Goal: Task Accomplishment & Management: Use online tool/utility

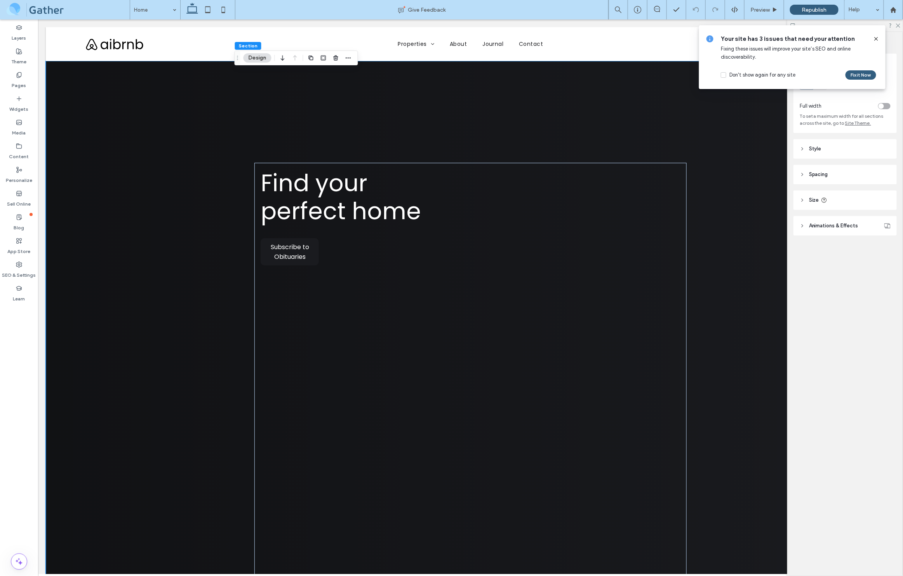
scroll to position [0, 14]
click at [23, 153] on label "Content" at bounding box center [19, 154] width 20 height 11
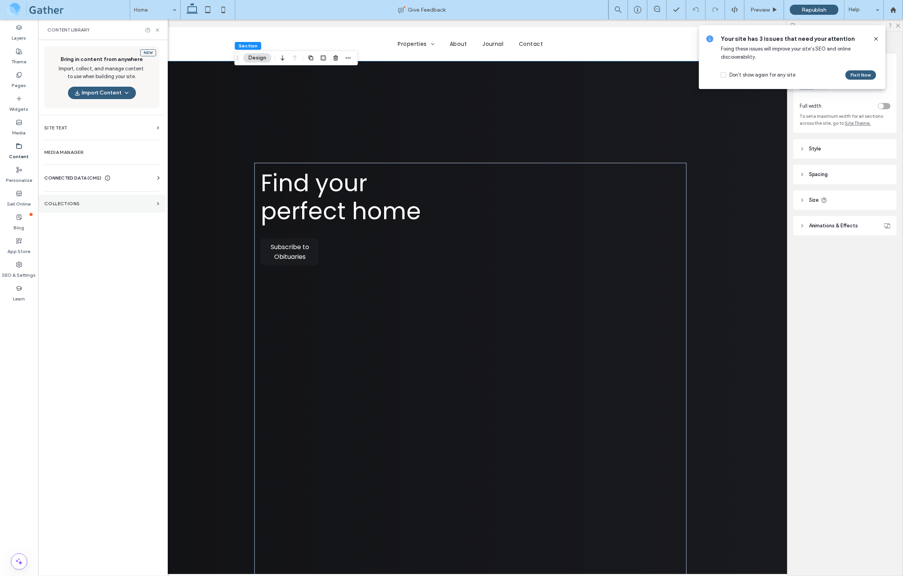
click at [68, 206] on label "Collections" at bounding box center [99, 203] width 110 height 5
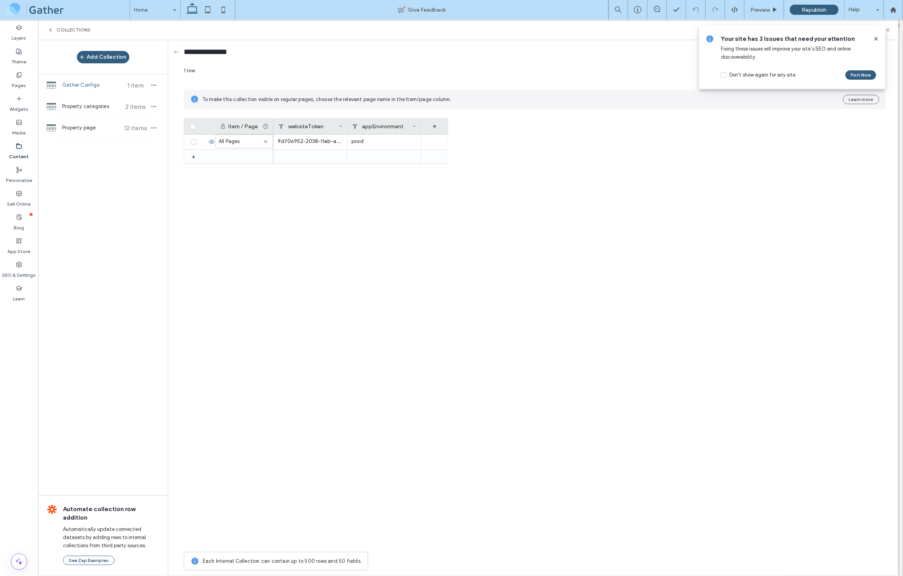
click at [80, 84] on span "Gather Configs" at bounding box center [91, 85] width 58 height 8
click at [23, 75] on div "Pages" at bounding box center [19, 80] width 38 height 24
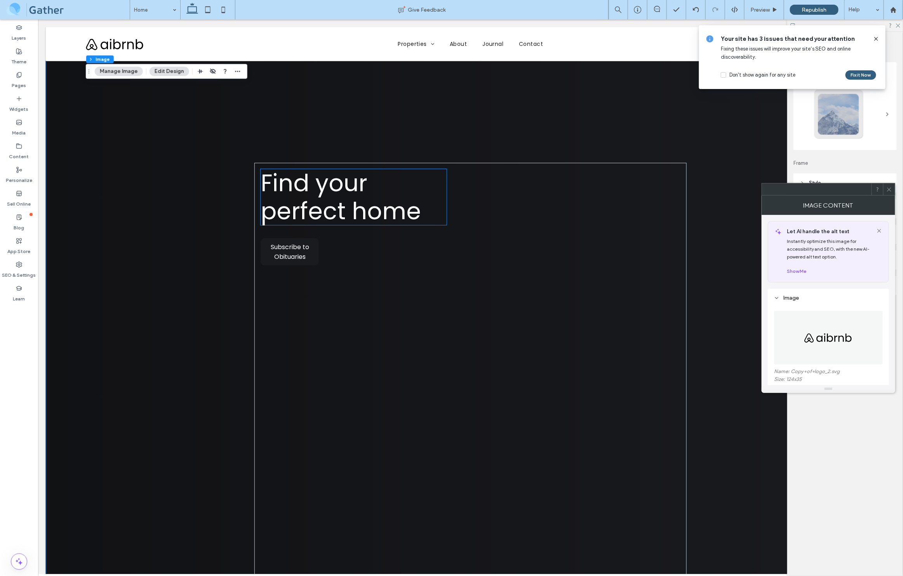
click at [166, 74] on button "Edit Design" at bounding box center [170, 71] width 40 height 9
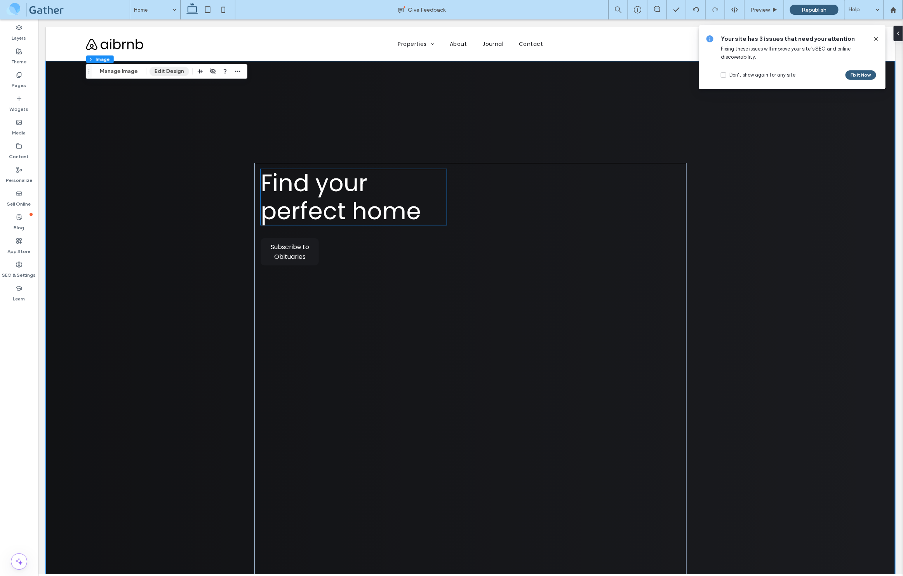
click at [166, 70] on button "Edit Design" at bounding box center [170, 71] width 40 height 9
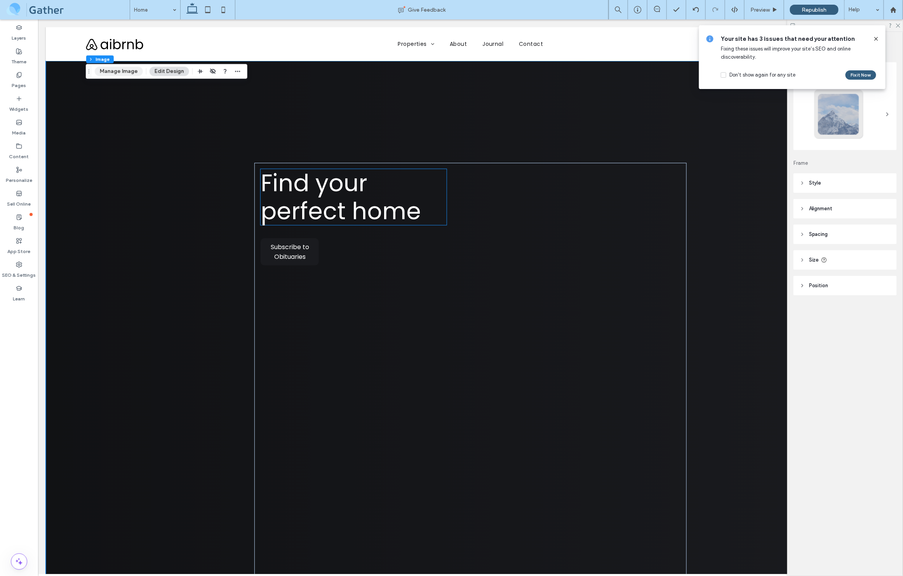
click at [117, 68] on button "Manage Image" at bounding box center [119, 71] width 48 height 9
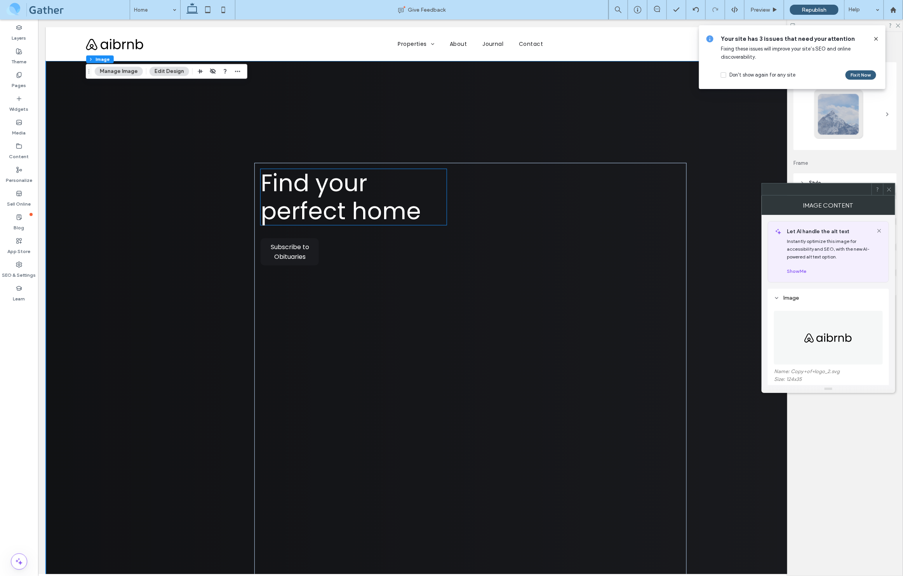
click at [831, 335] on img at bounding box center [828, 338] width 49 height 54
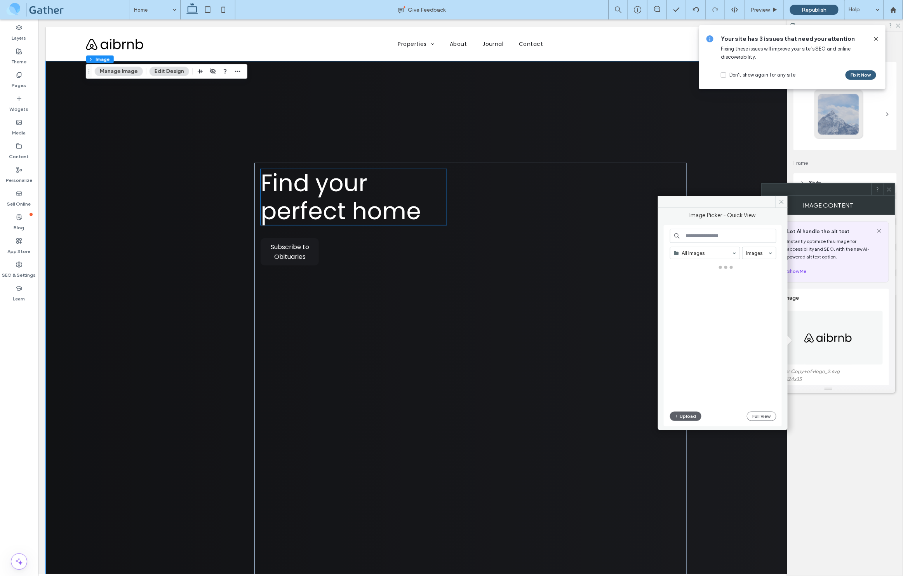
click at [829, 343] on img at bounding box center [828, 338] width 49 height 54
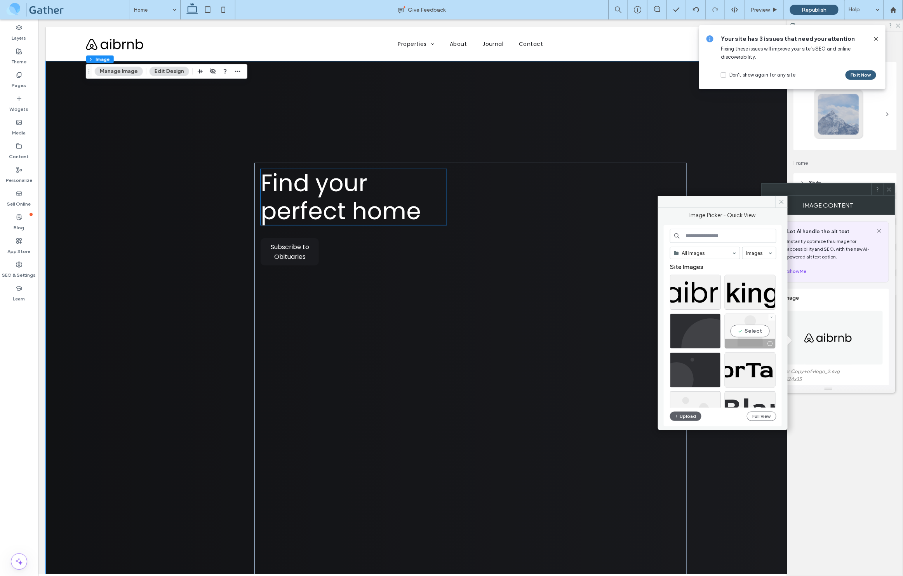
click at [754, 333] on div "Select" at bounding box center [750, 331] width 51 height 35
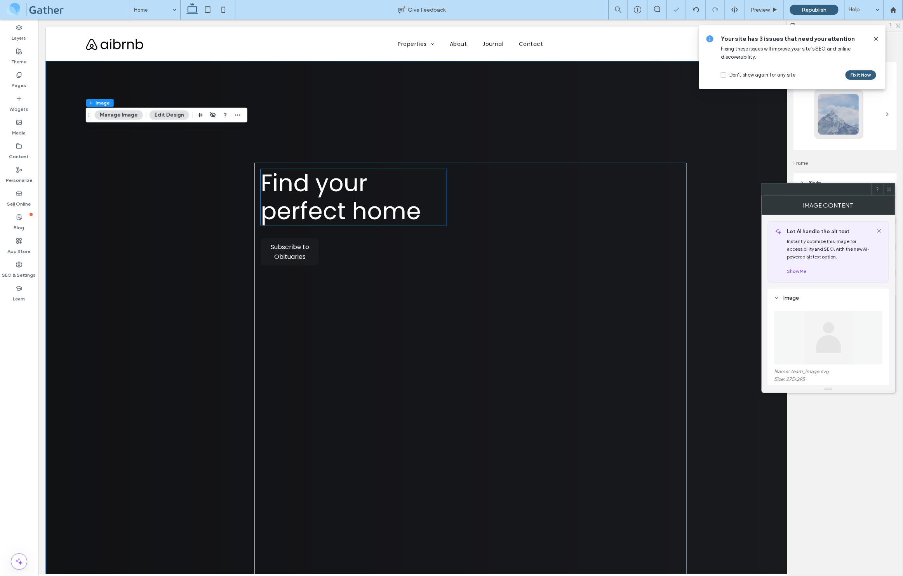
click at [817, 348] on img at bounding box center [829, 338] width 108 height 54
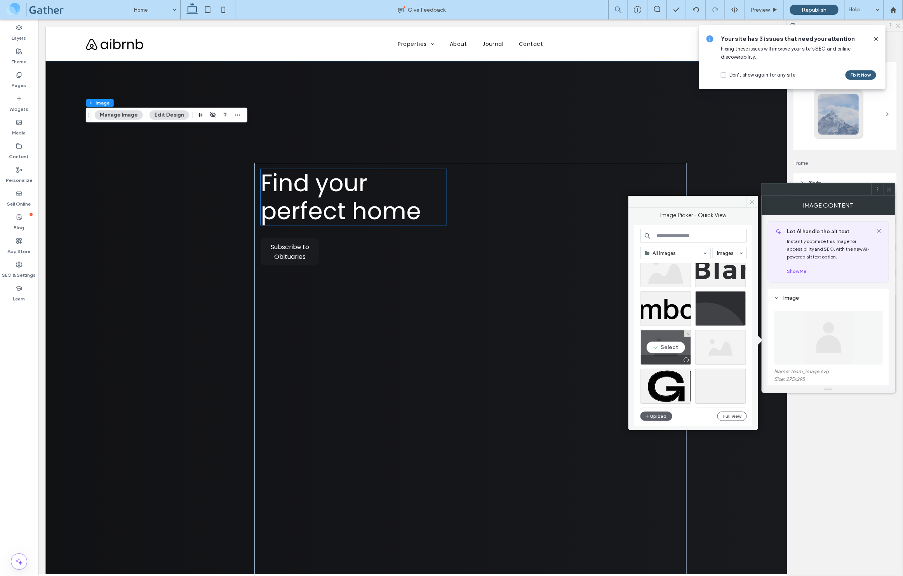
scroll to position [146, 0]
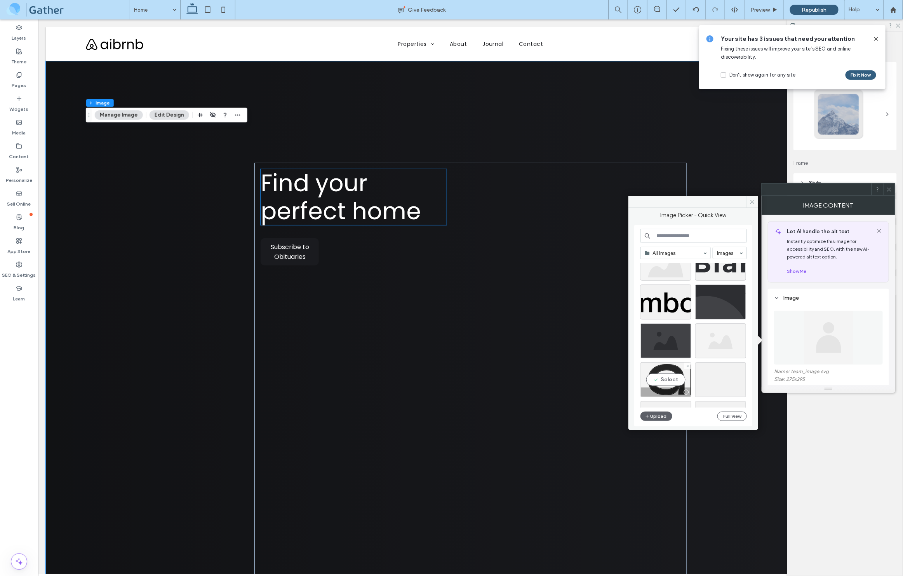
click at [667, 380] on div "Select" at bounding box center [666, 379] width 51 height 35
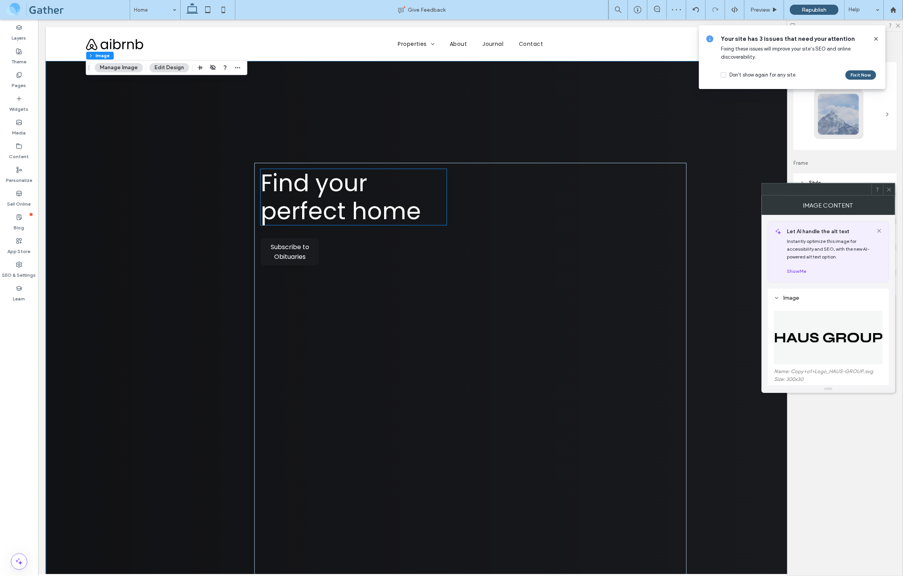
click at [836, 341] on img at bounding box center [829, 338] width 110 height 54
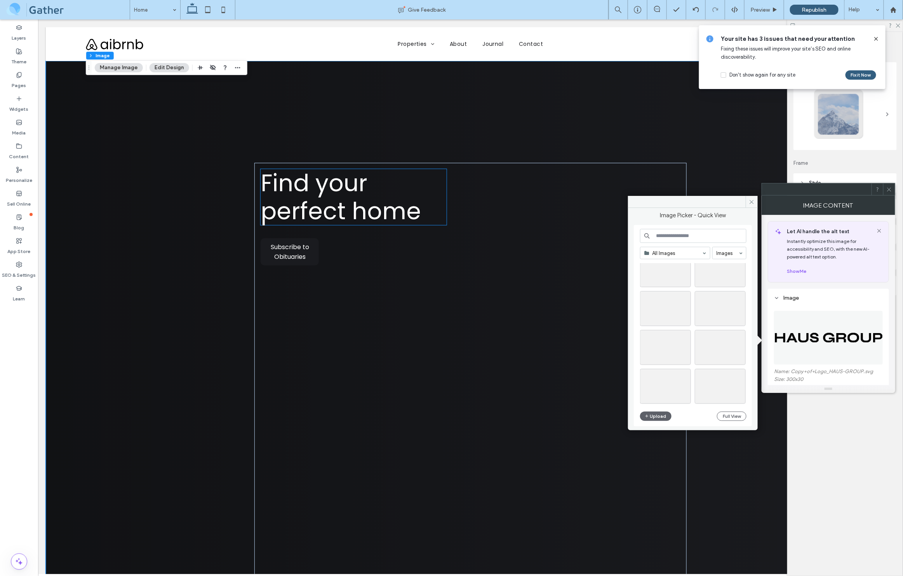
scroll to position [333, 0]
click at [732, 415] on button "Full View" at bounding box center [732, 415] width 30 height 9
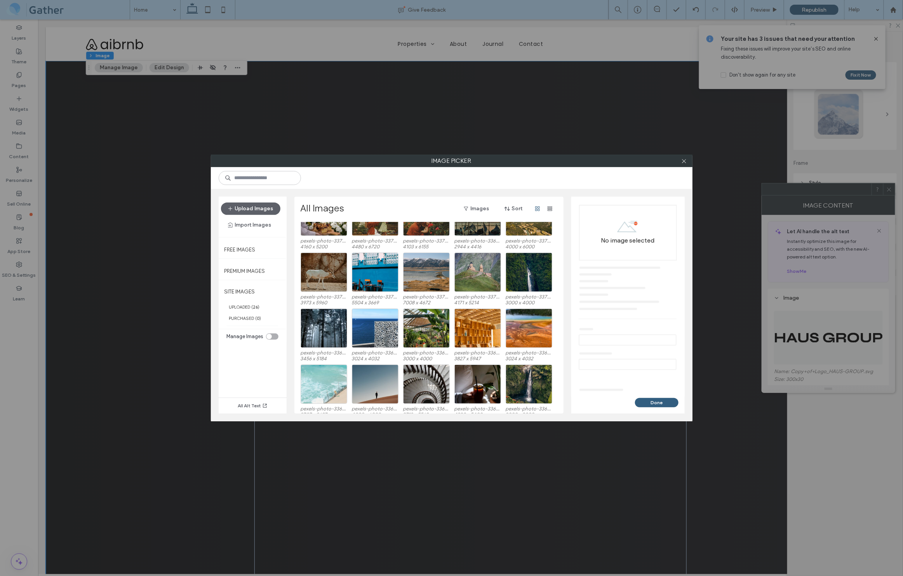
scroll to position [1302, 0]
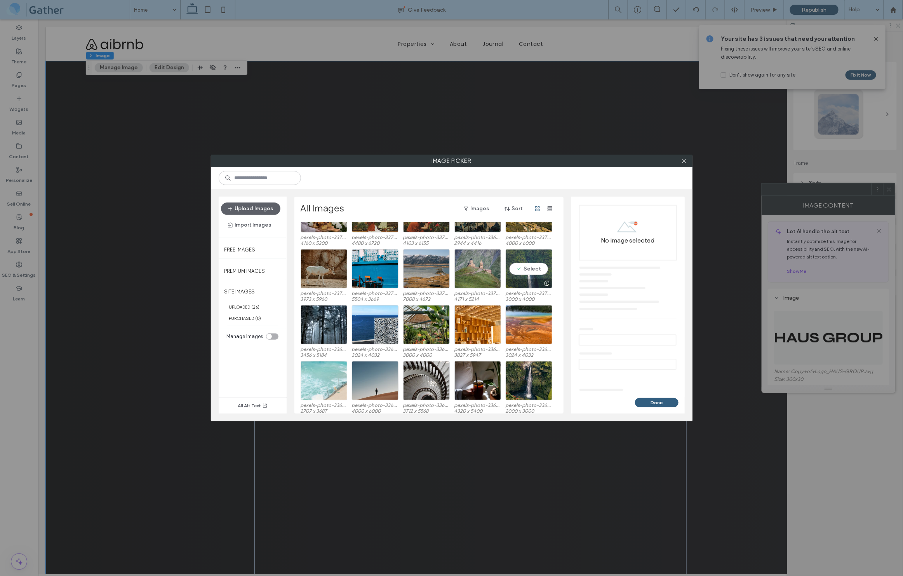
click at [544, 270] on div "Select" at bounding box center [529, 268] width 47 height 39
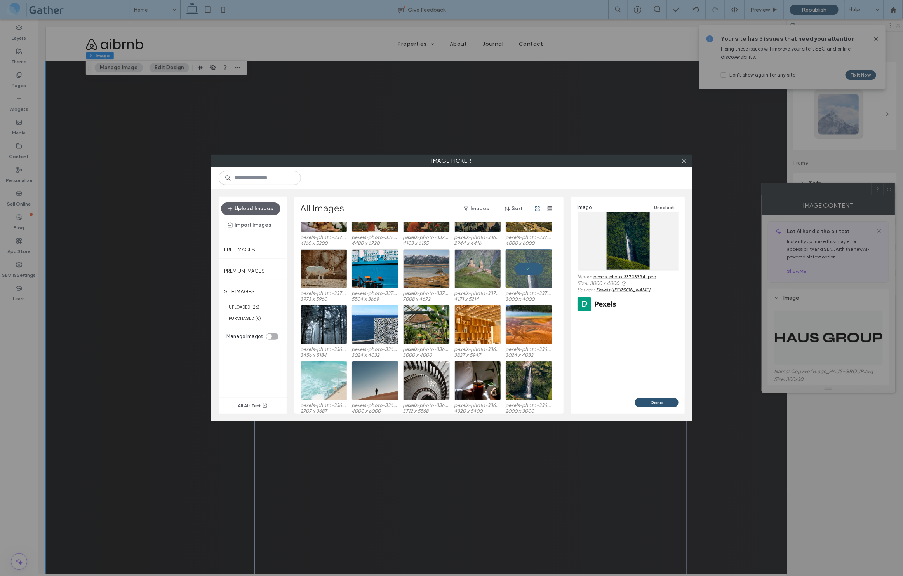
click at [658, 401] on button "Done" at bounding box center [657, 402] width 44 height 9
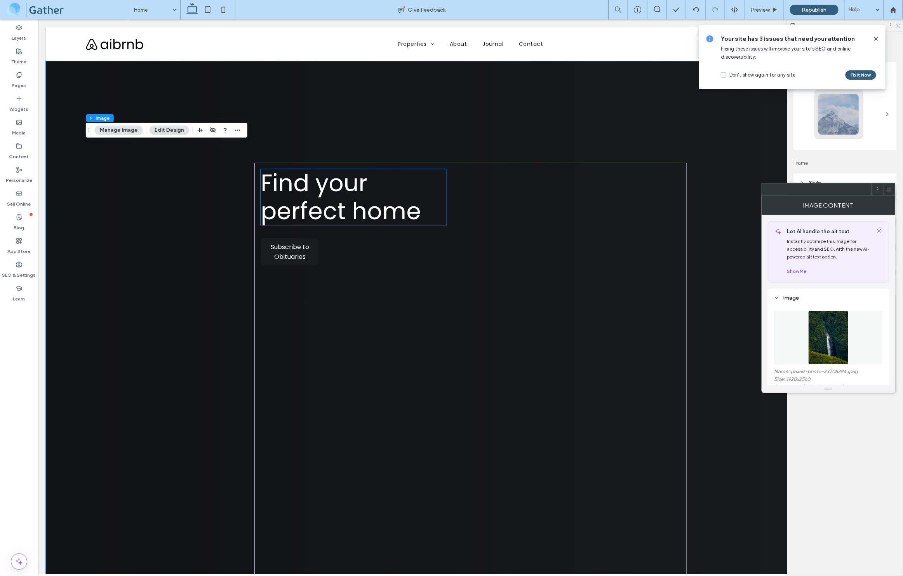
click at [827, 344] on img at bounding box center [828, 338] width 40 height 54
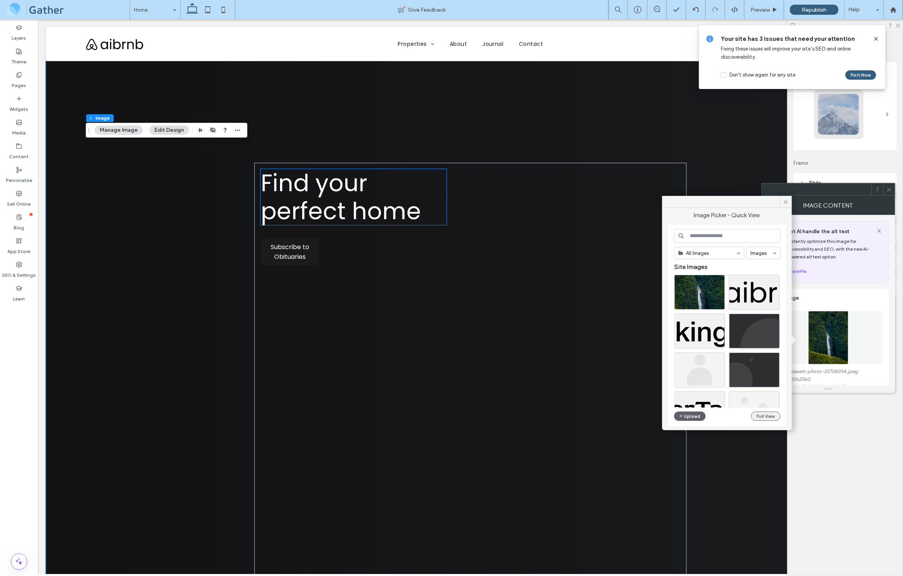
click at [763, 419] on button "Full View" at bounding box center [766, 415] width 30 height 9
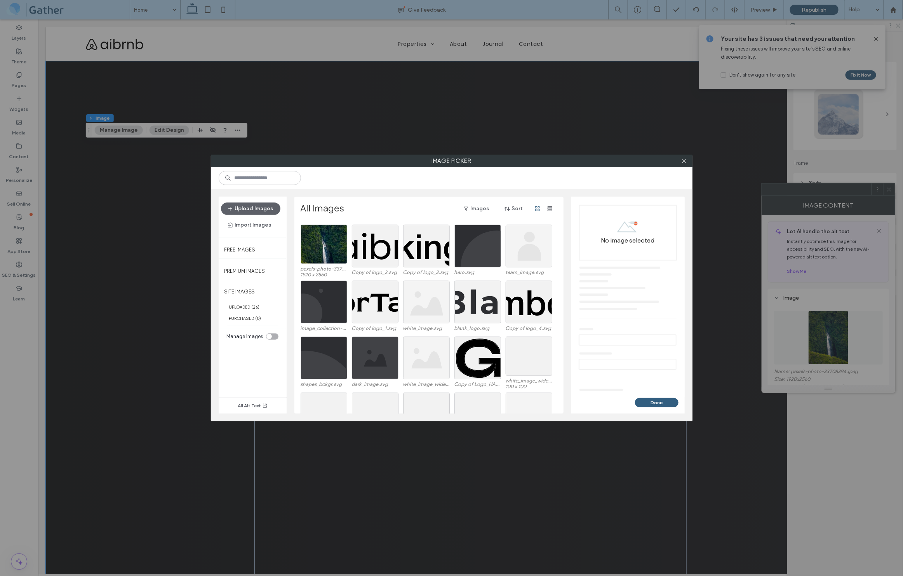
scroll to position [14, 0]
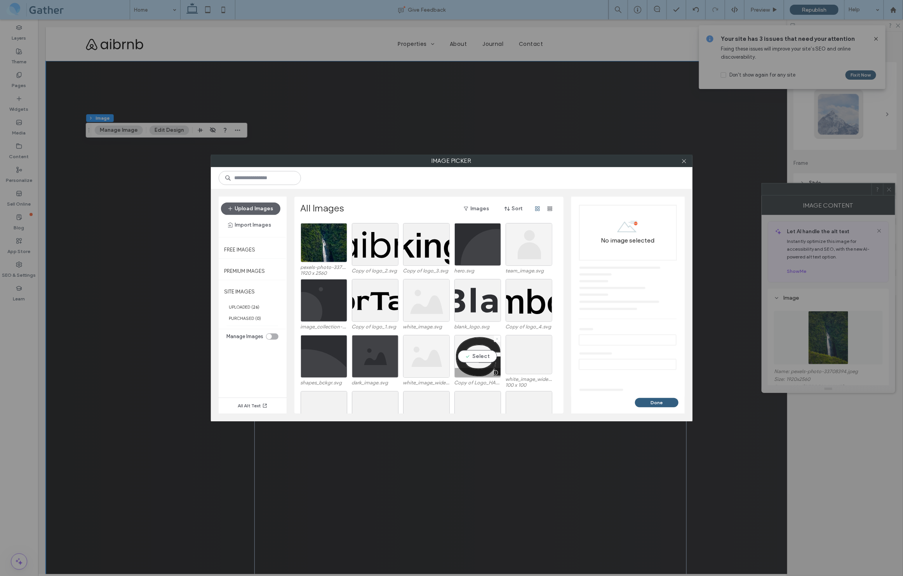
click at [497, 339] on use at bounding box center [497, 339] width 2 height 2
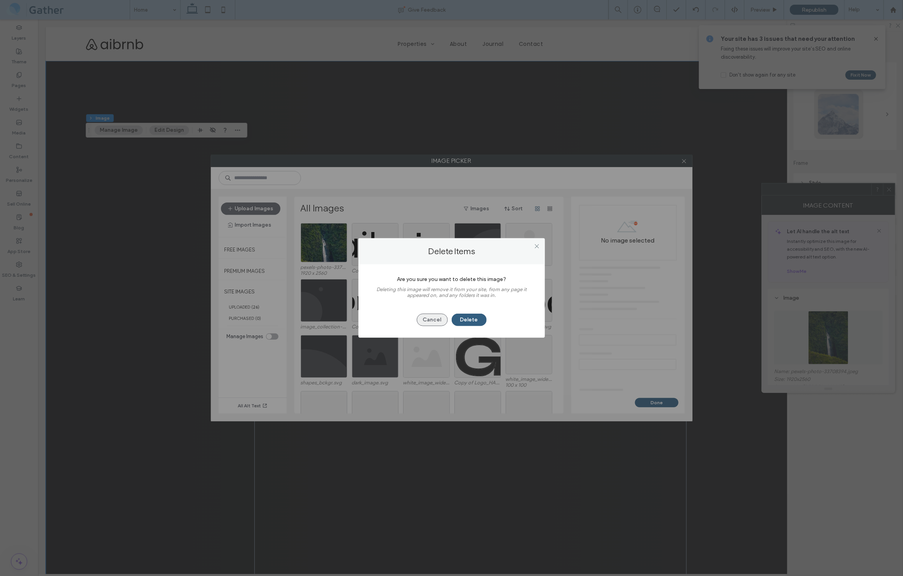
click at [436, 322] on button "Cancel" at bounding box center [432, 320] width 31 height 12
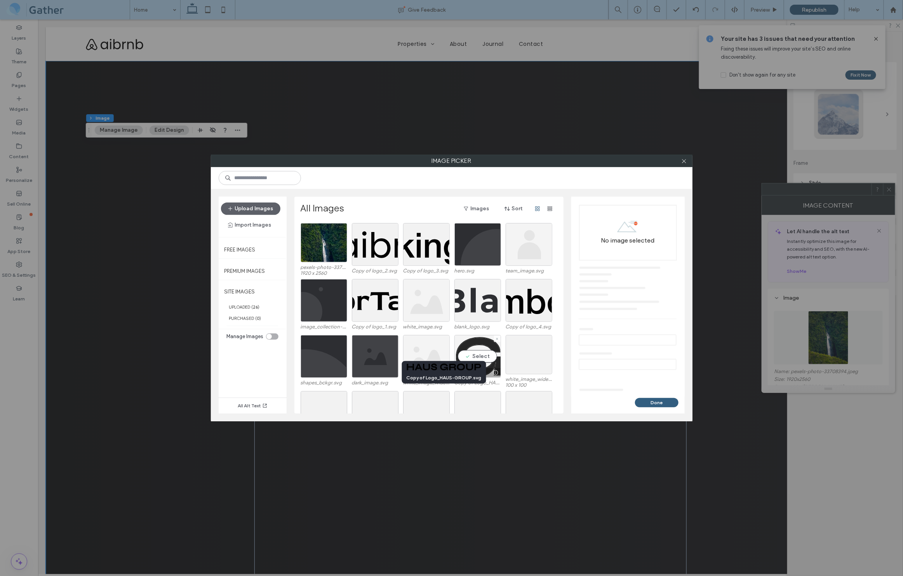
click at [495, 372] on div at bounding box center [496, 372] width 10 height 6
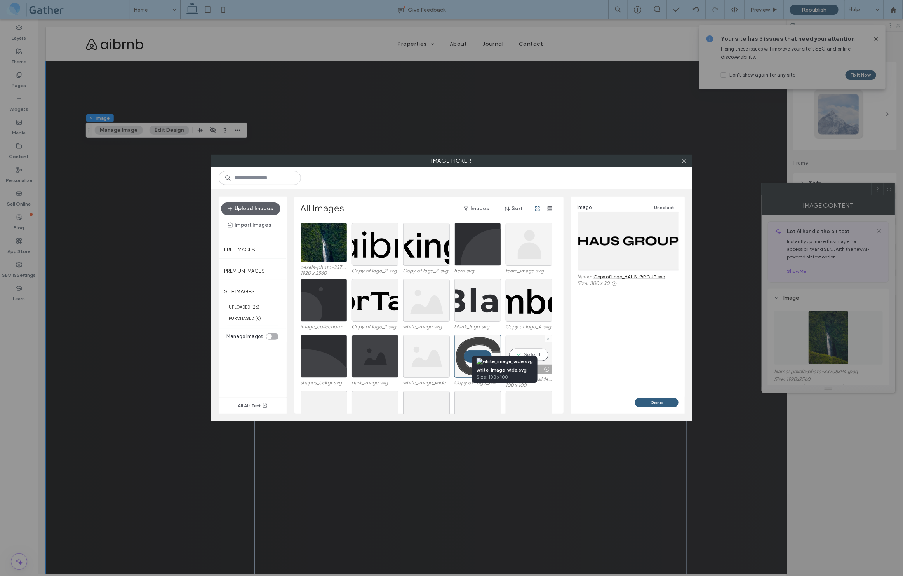
click at [548, 369] on div at bounding box center [547, 369] width 10 height 6
click at [531, 353] on div at bounding box center [529, 354] width 47 height 39
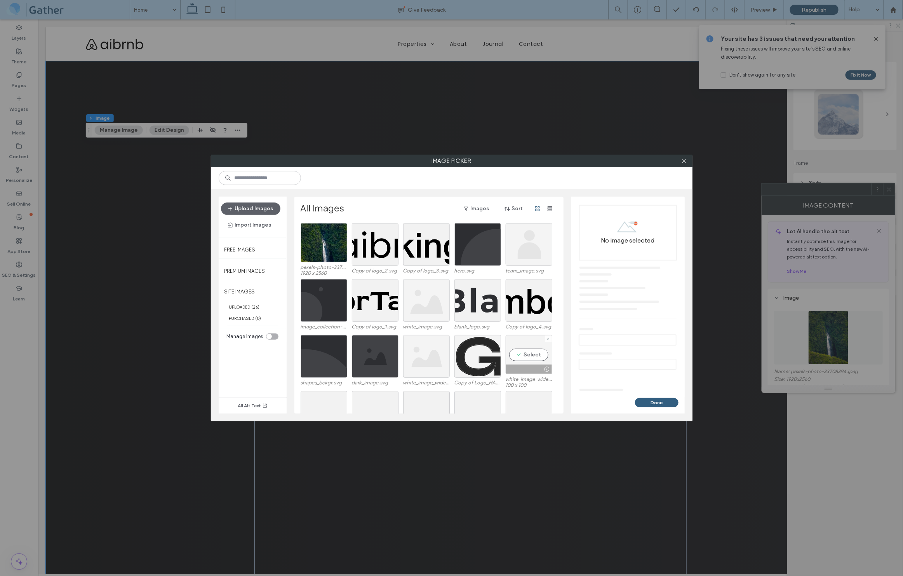
click at [520, 357] on div "Select" at bounding box center [529, 354] width 47 height 39
click at [652, 402] on button "Done" at bounding box center [657, 402] width 44 height 9
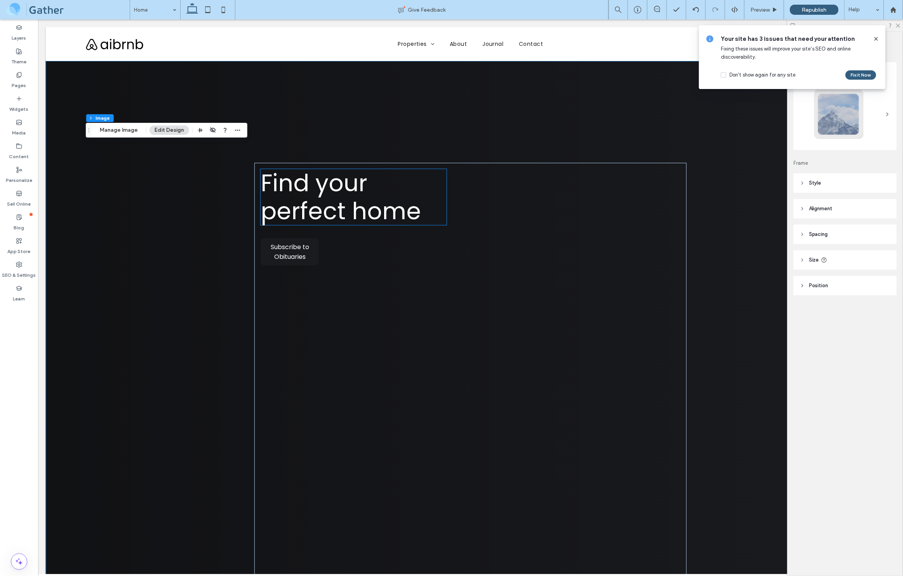
click at [852, 109] on div at bounding box center [839, 114] width 51 height 51
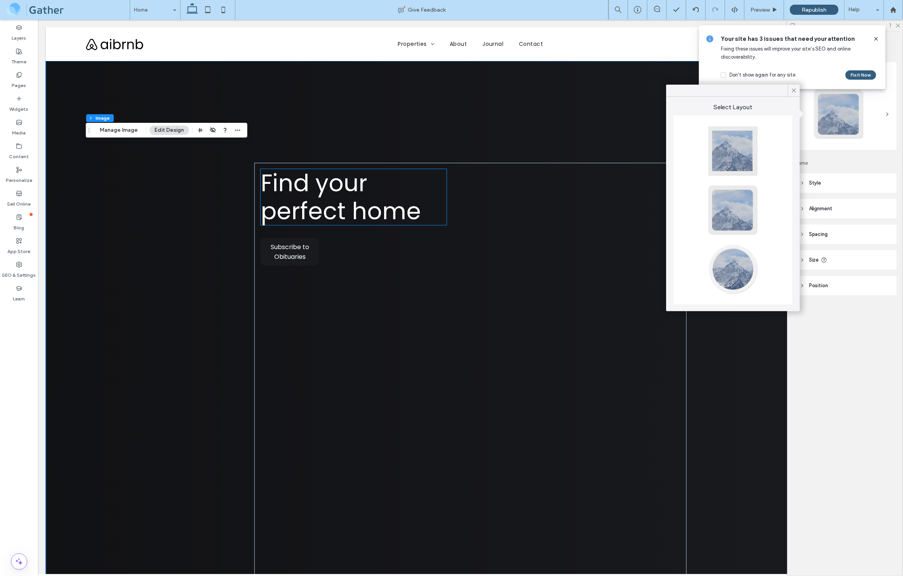
click at [725, 265] on div at bounding box center [732, 269] width 51 height 51
type input "**"
click at [742, 208] on div at bounding box center [732, 210] width 51 height 51
type input "**"
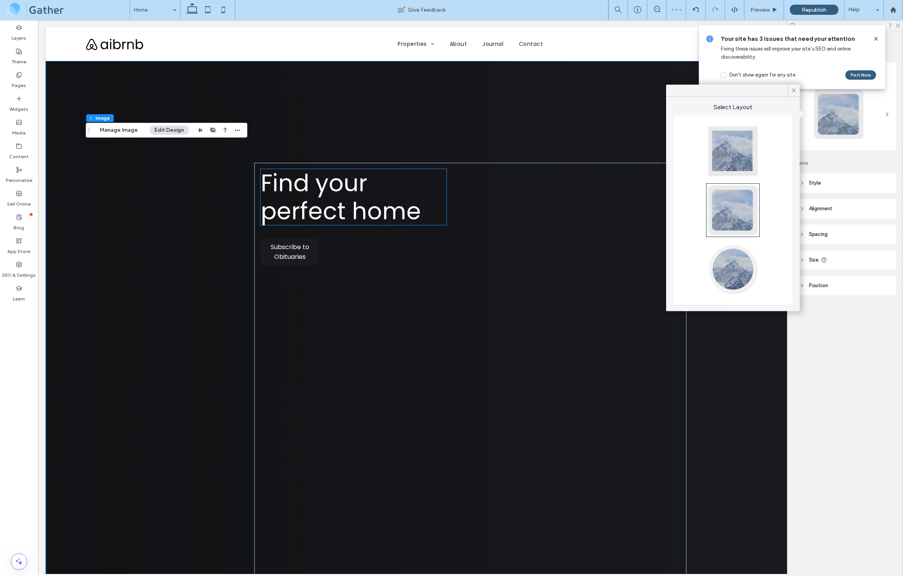
type input "**"
click at [752, 150] on div at bounding box center [732, 150] width 51 height 51
type input "*"
click at [854, 113] on div at bounding box center [839, 114] width 51 height 51
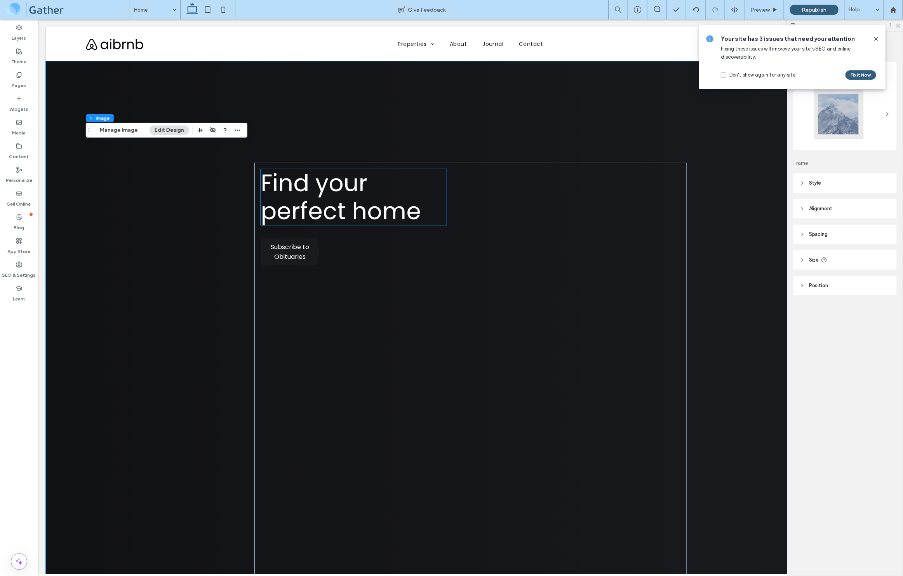
click at [878, 36] on icon at bounding box center [876, 39] width 6 height 6
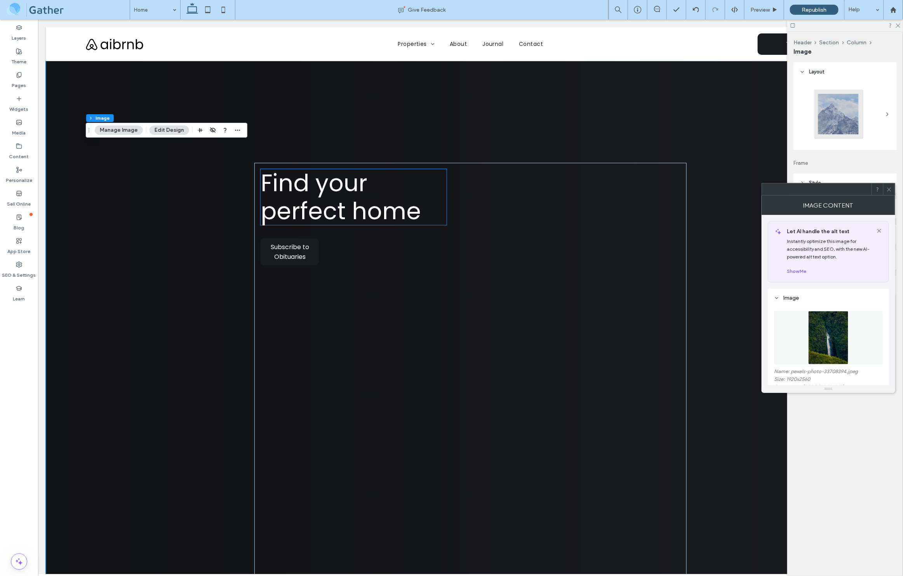
click at [836, 347] on img at bounding box center [828, 338] width 40 height 54
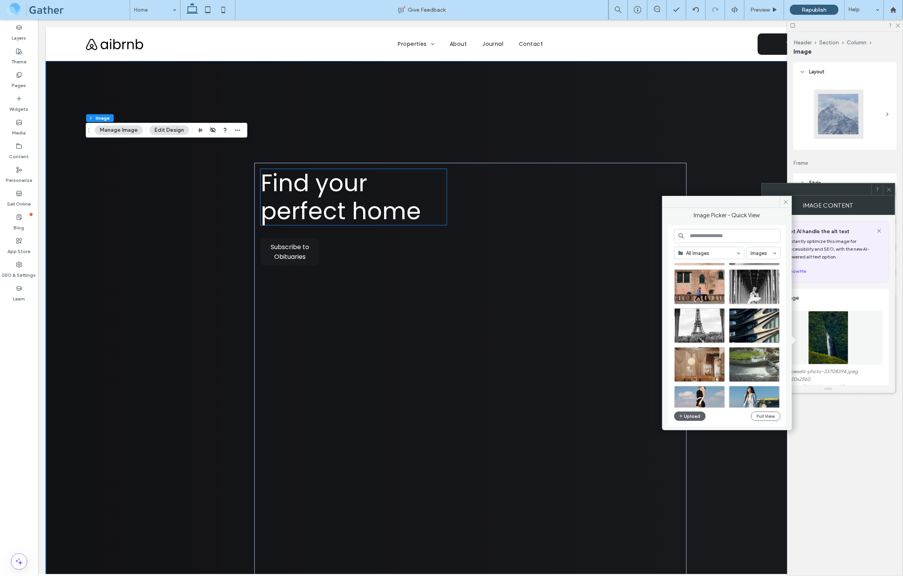
scroll to position [815, 0]
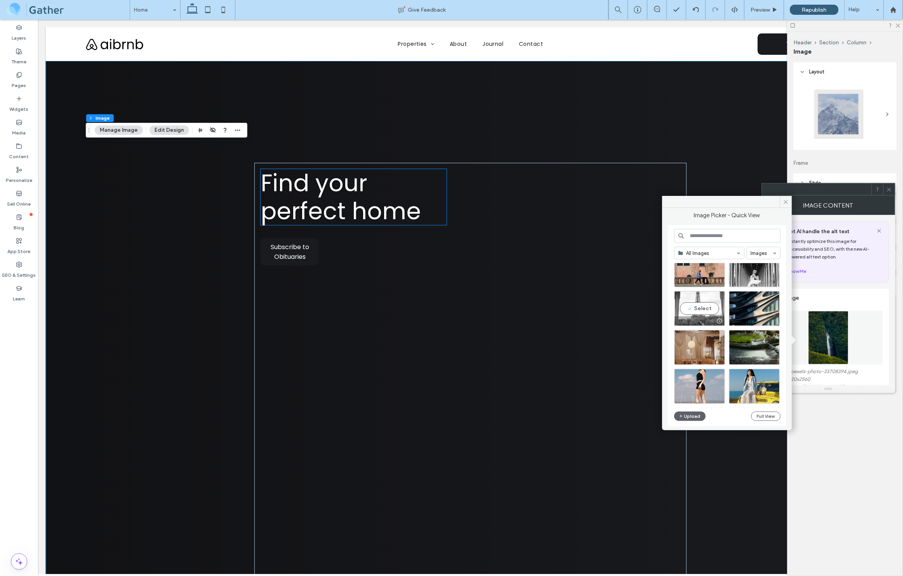
click at [699, 309] on div "Select" at bounding box center [699, 308] width 51 height 35
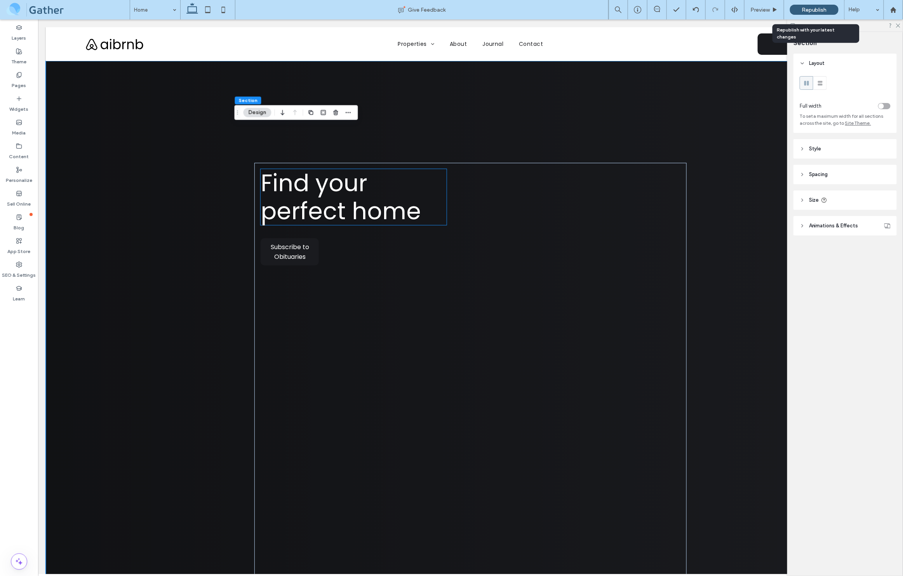
click at [811, 9] on span "Republish" at bounding box center [814, 10] width 25 height 7
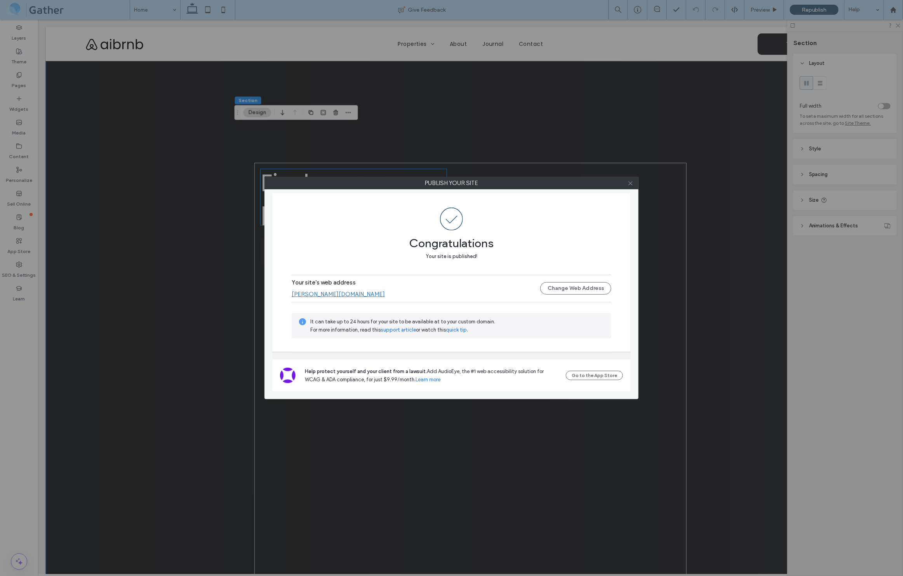
click at [630, 183] on use at bounding box center [631, 183] width 4 height 4
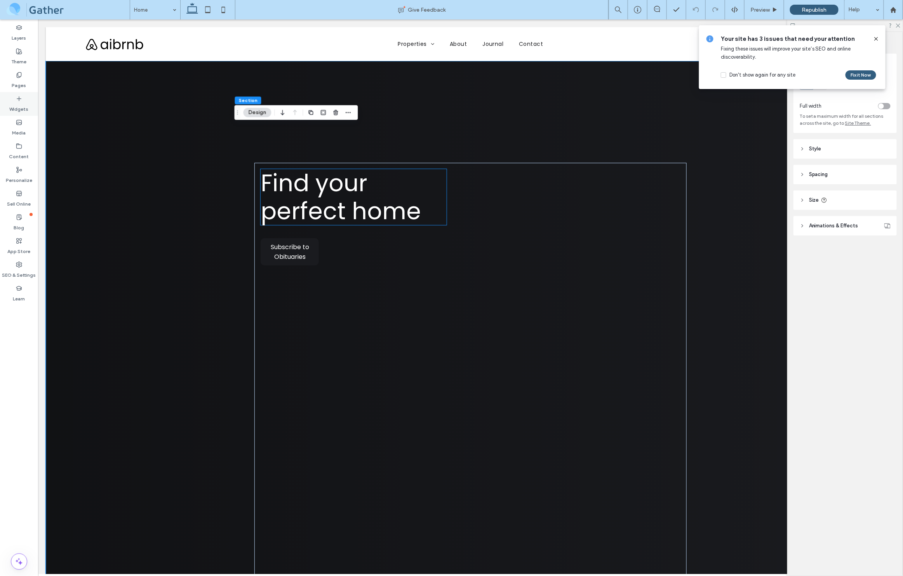
click at [21, 103] on label "Widgets" at bounding box center [19, 107] width 19 height 11
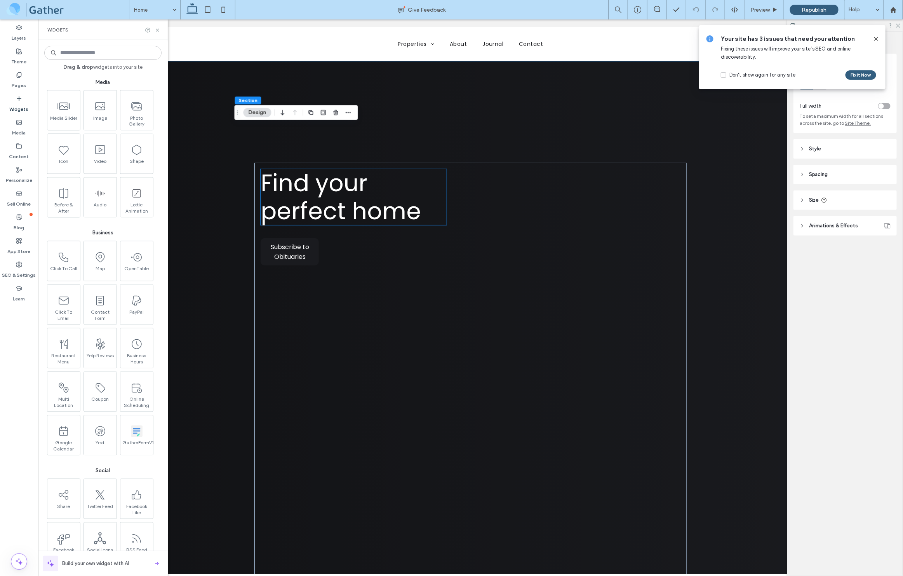
scroll to position [763, 0]
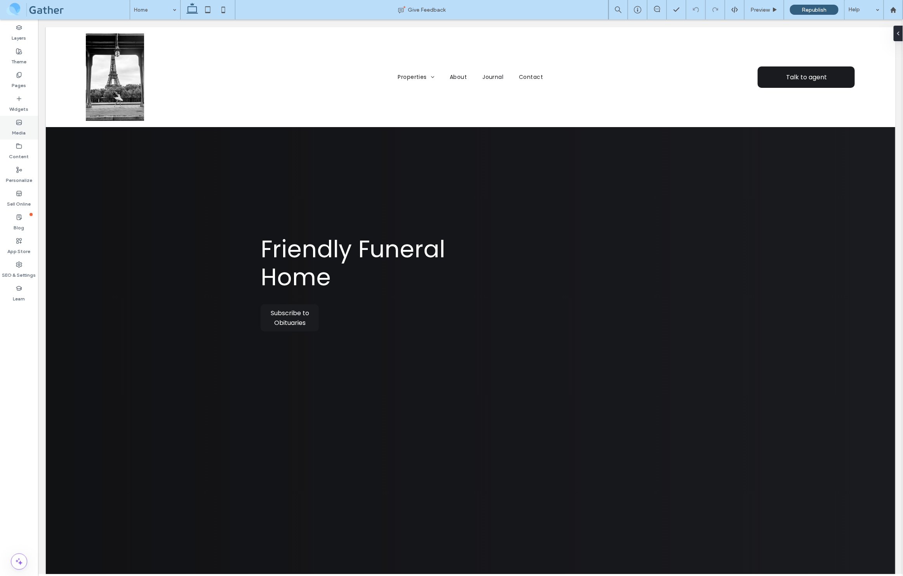
scroll to position [0, 14]
click at [19, 99] on use at bounding box center [19, 98] width 4 height 4
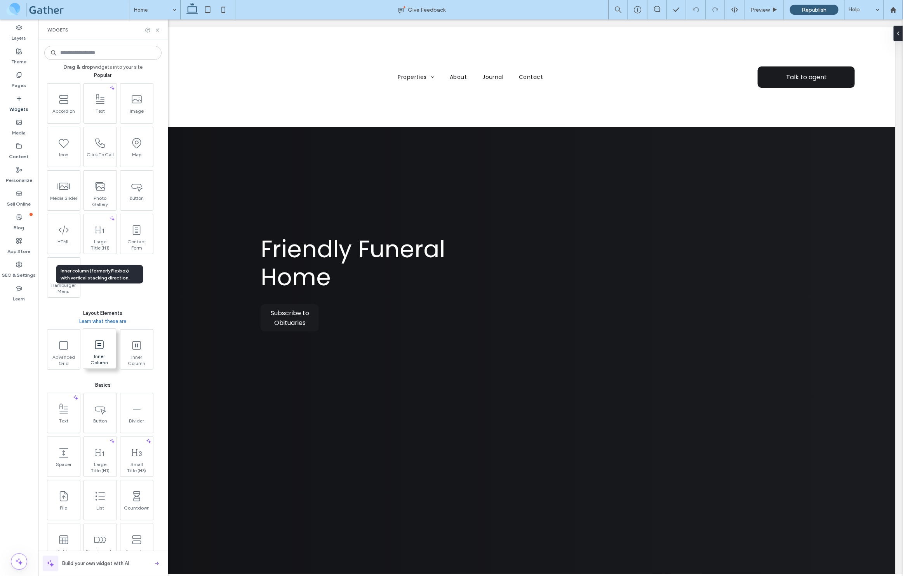
scroll to position [445, 0]
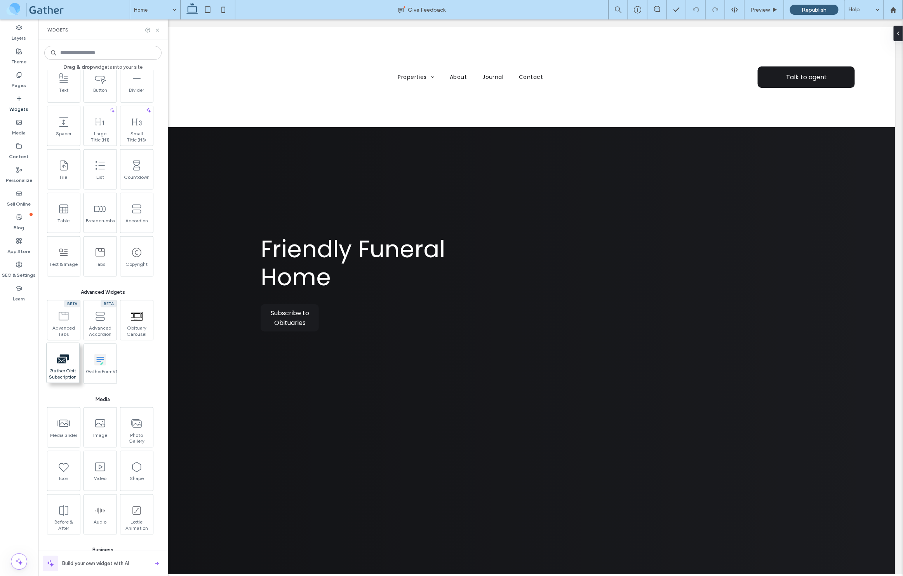
click at [65, 364] on icon at bounding box center [63, 359] width 12 height 12
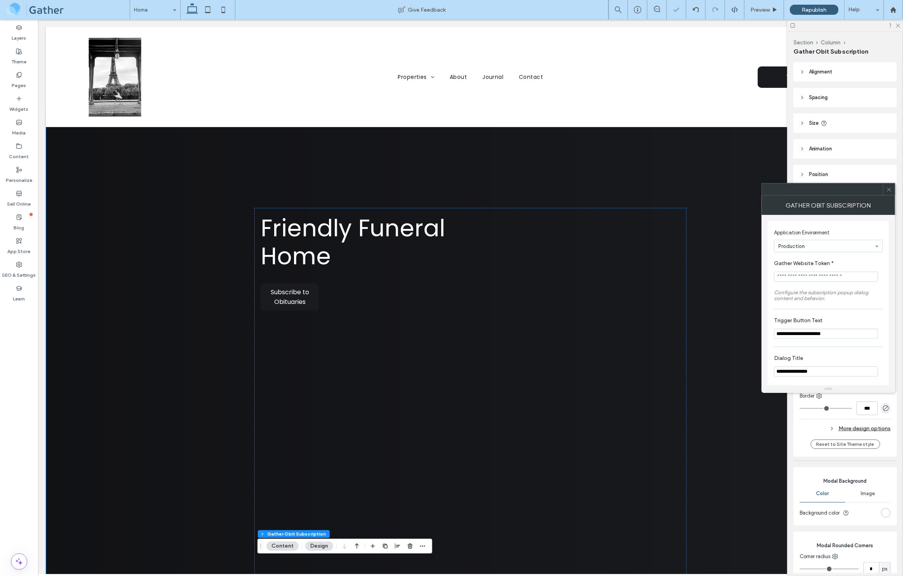
type input "**"
type input "*"
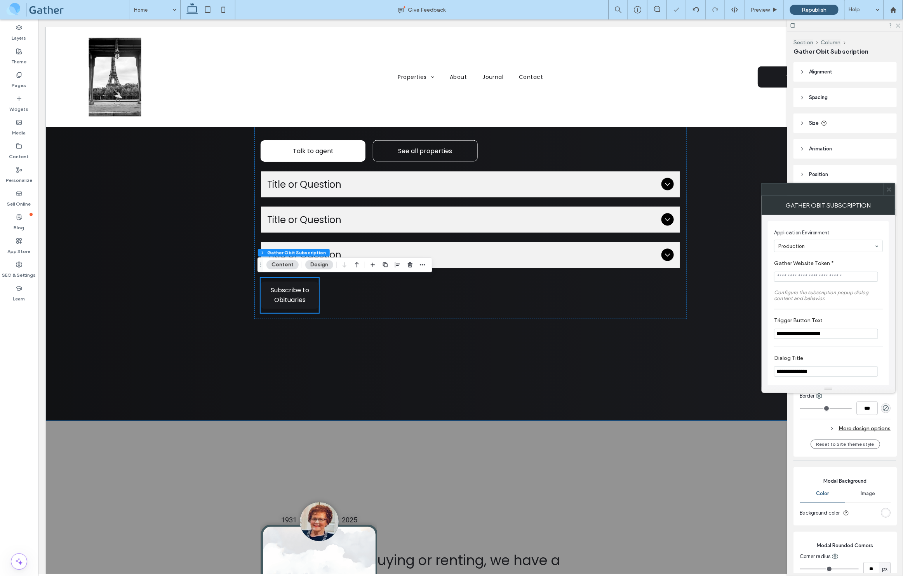
scroll to position [576, 0]
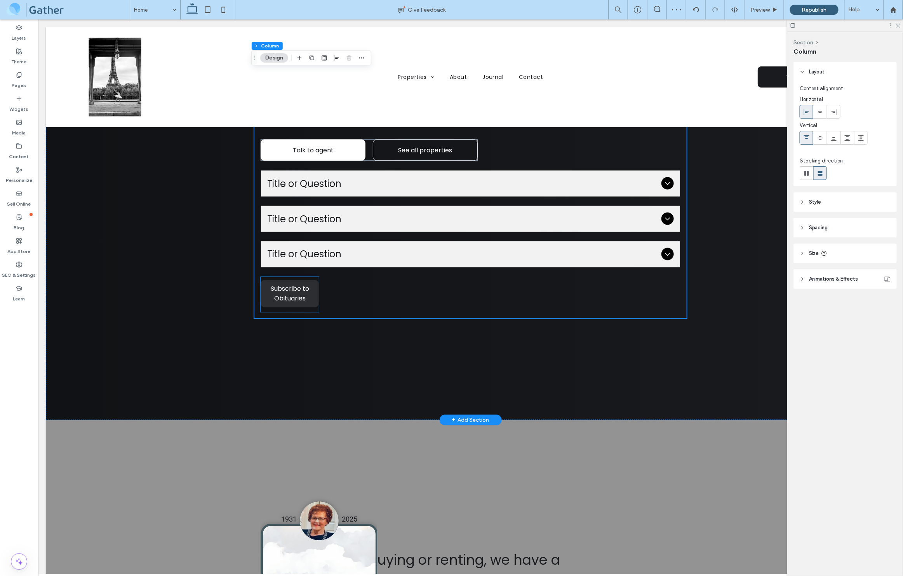
click at [290, 300] on span "Subscribe to Obituaries" at bounding box center [289, 293] width 57 height 27
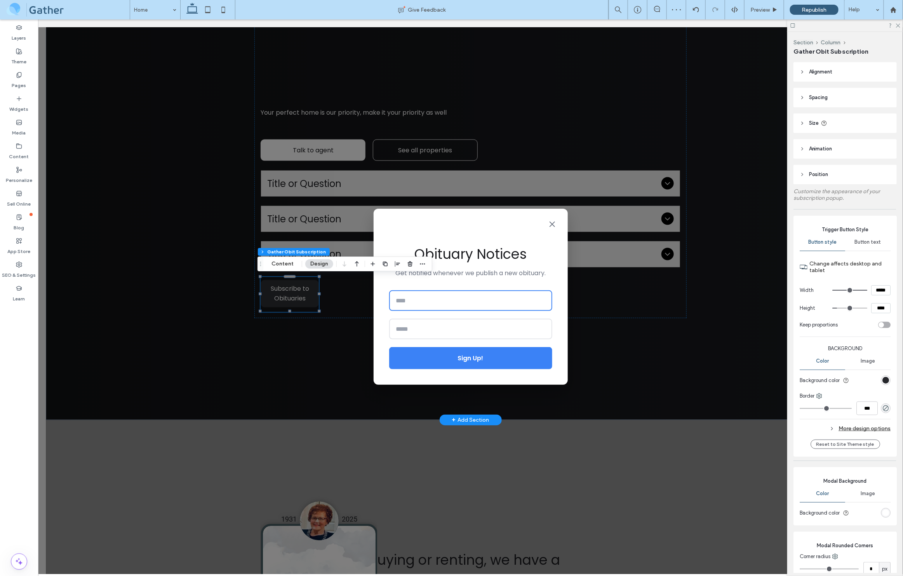
type input "**"
type input "*"
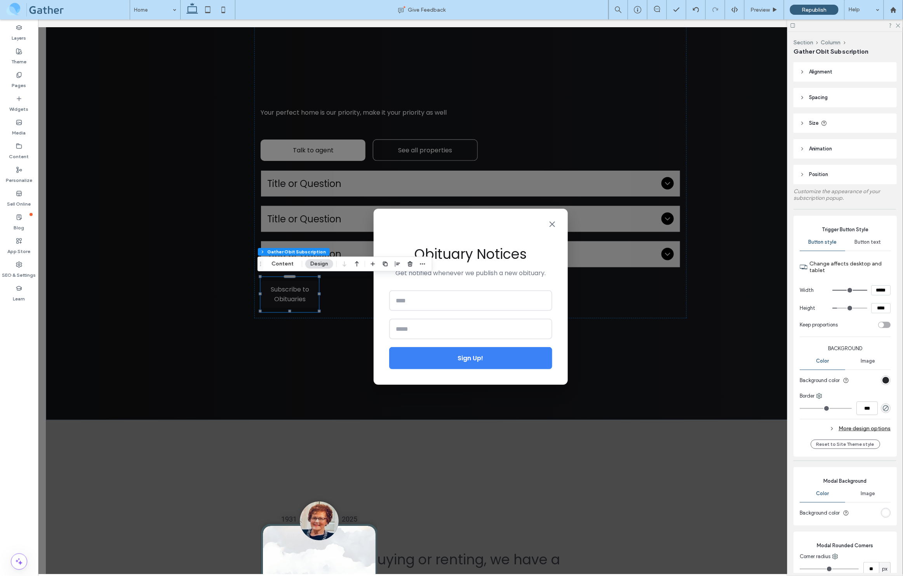
click at [320, 265] on button "Design" at bounding box center [319, 263] width 28 height 9
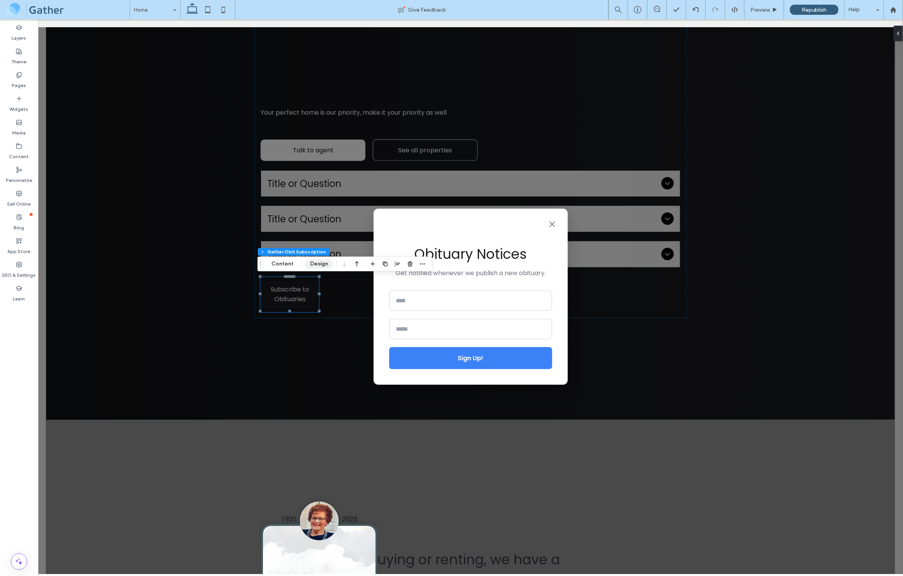
click at [320, 265] on button "Design" at bounding box center [319, 263] width 28 height 9
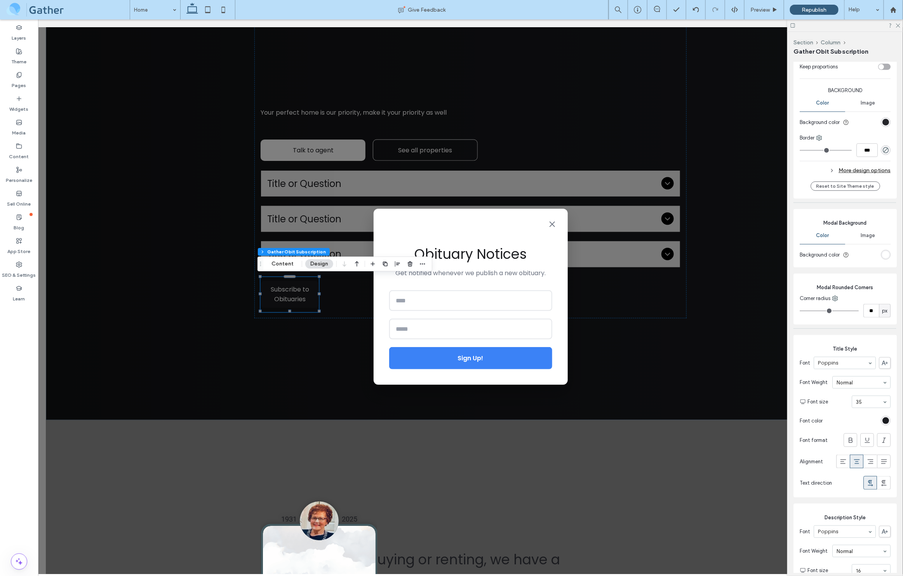
scroll to position [0, 0]
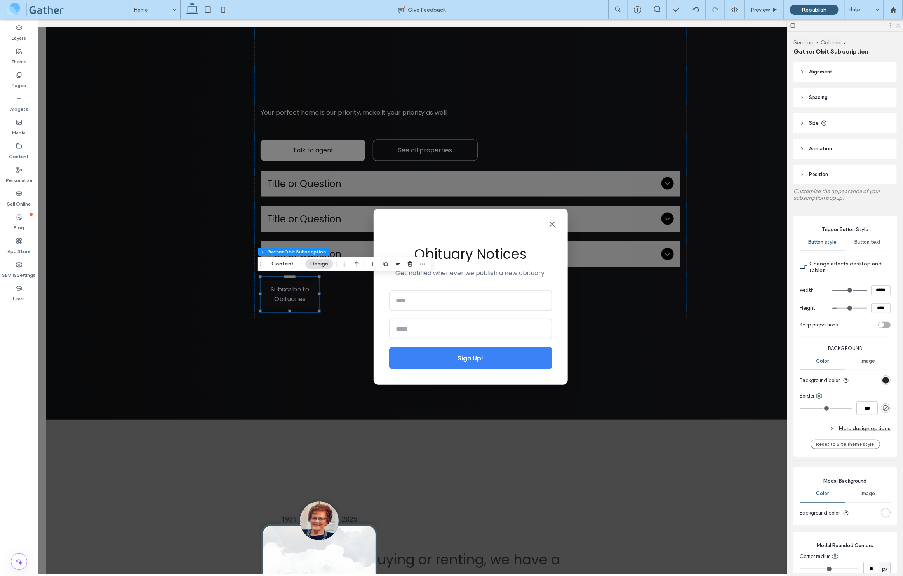
click at [800, 69] on header "Alignment" at bounding box center [845, 71] width 103 height 19
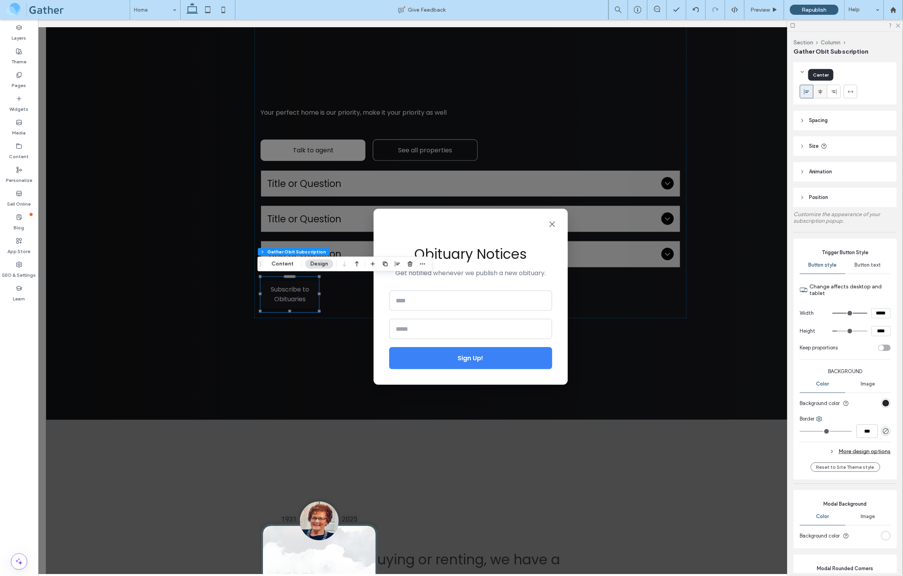
click at [820, 92] on icon at bounding box center [820, 92] width 6 height 6
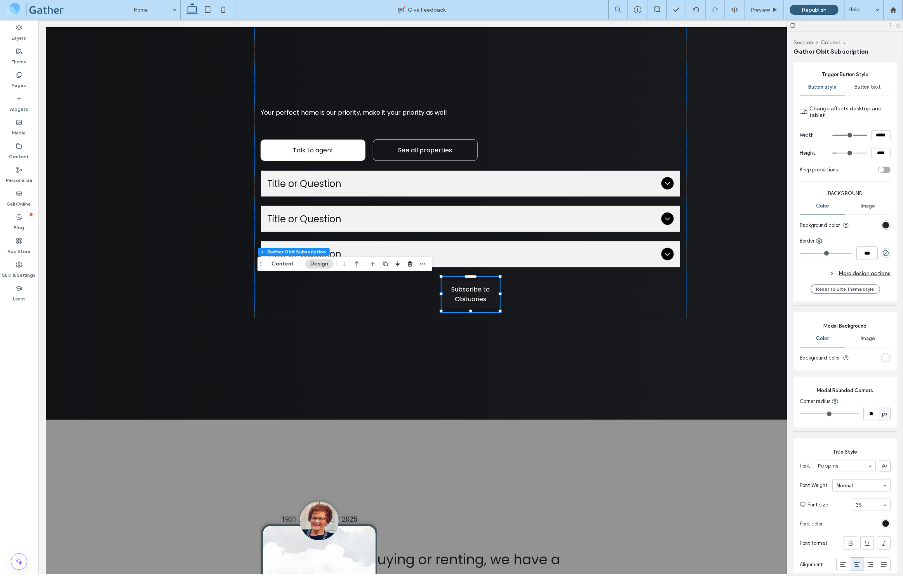
scroll to position [201, 0]
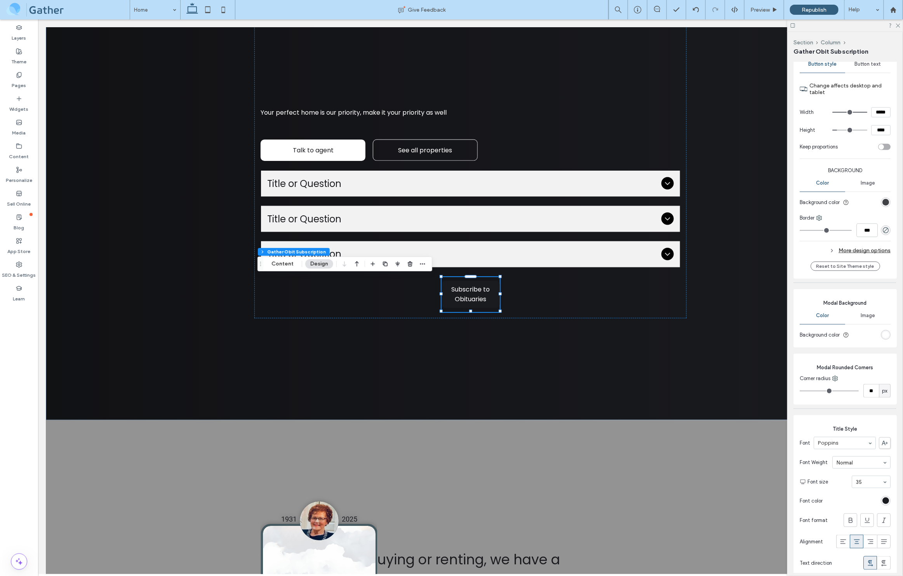
click at [883, 202] on div "rgb(37, 38, 42)" at bounding box center [886, 202] width 7 height 7
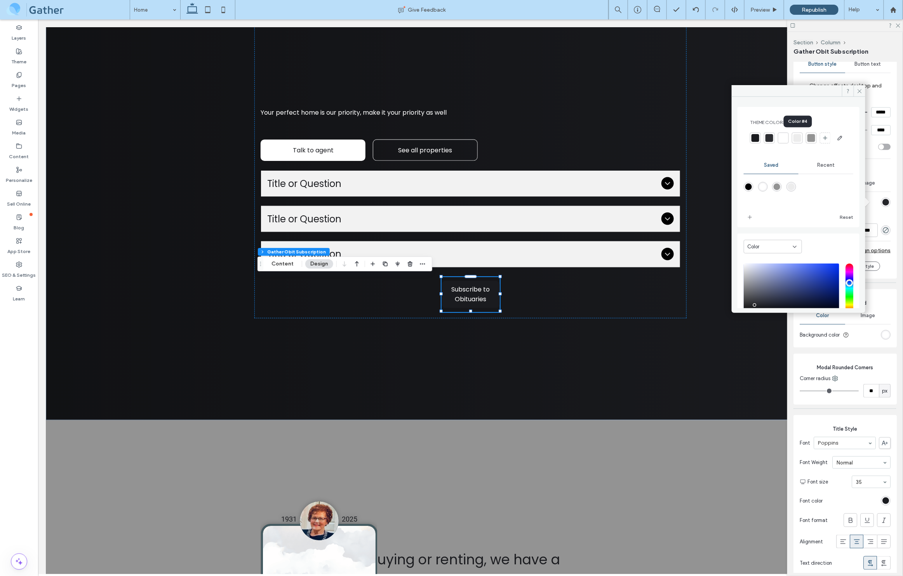
click at [799, 138] on div at bounding box center [798, 138] width 8 height 8
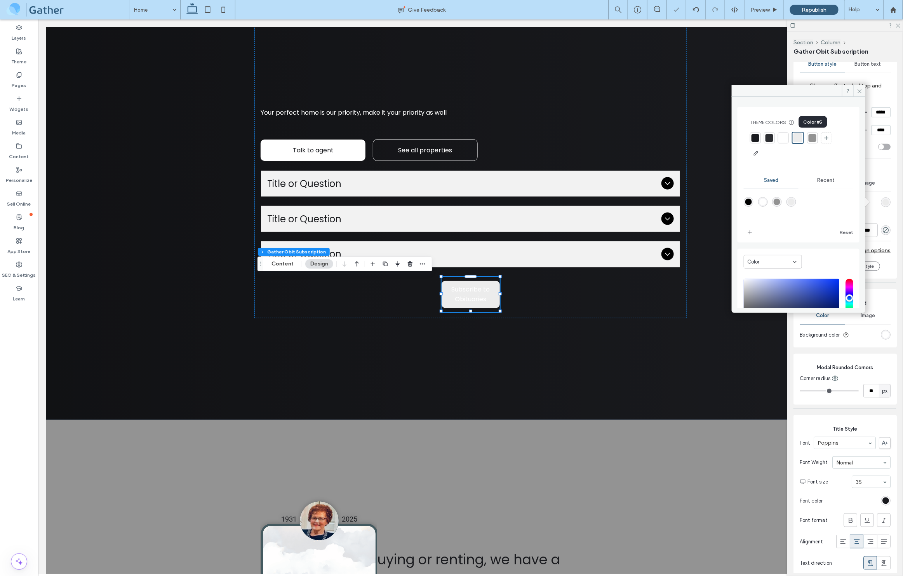
click at [809, 138] on div at bounding box center [813, 138] width 8 height 8
type input "*"
click at [860, 93] on icon at bounding box center [860, 91] width 6 height 6
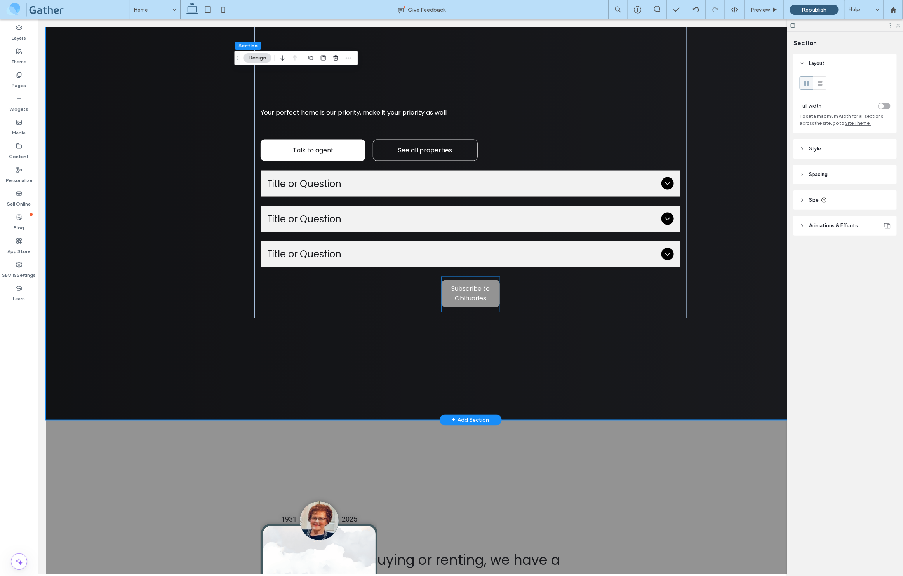
click at [469, 294] on span "Subscribe to Obituaries" at bounding box center [470, 293] width 57 height 27
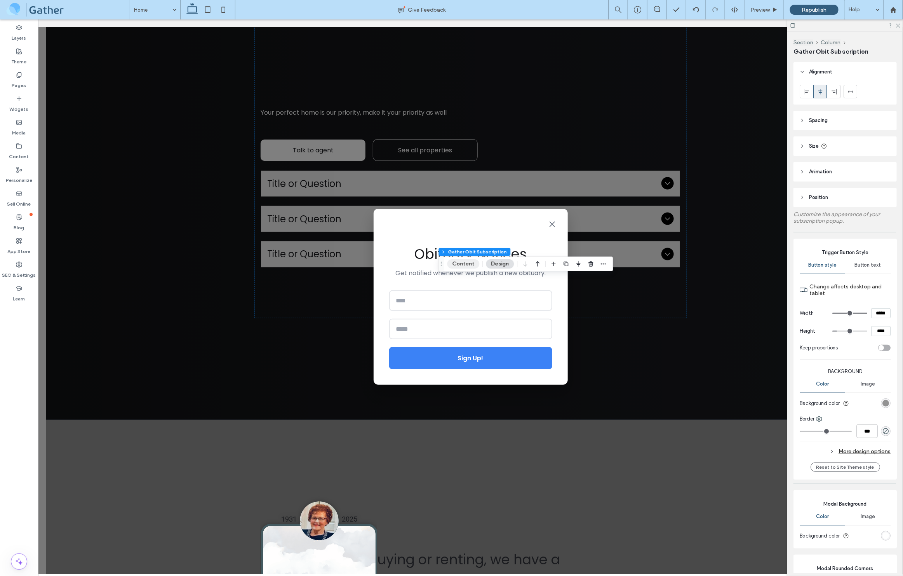
click at [460, 262] on button "Content" at bounding box center [464, 263] width 32 height 9
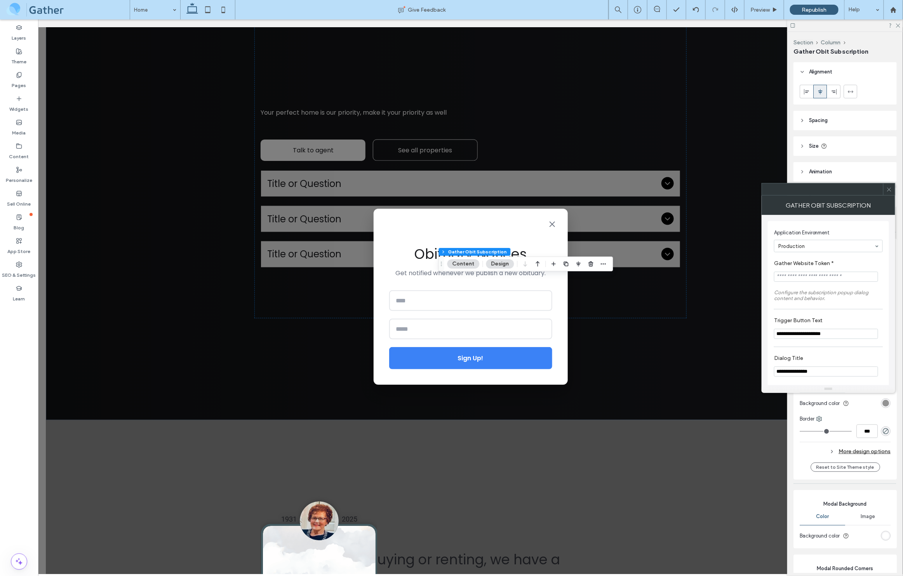
click at [800, 279] on input "Gather Website Token *" at bounding box center [826, 277] width 104 height 10
drag, startPoint x: 463, startPoint y: 252, endPoint x: 464, endPoint y: 259, distance: 7.0
click at [463, 260] on div "Section Column Gather Obit Subscription Content Design" at bounding box center [526, 263] width 175 height 15
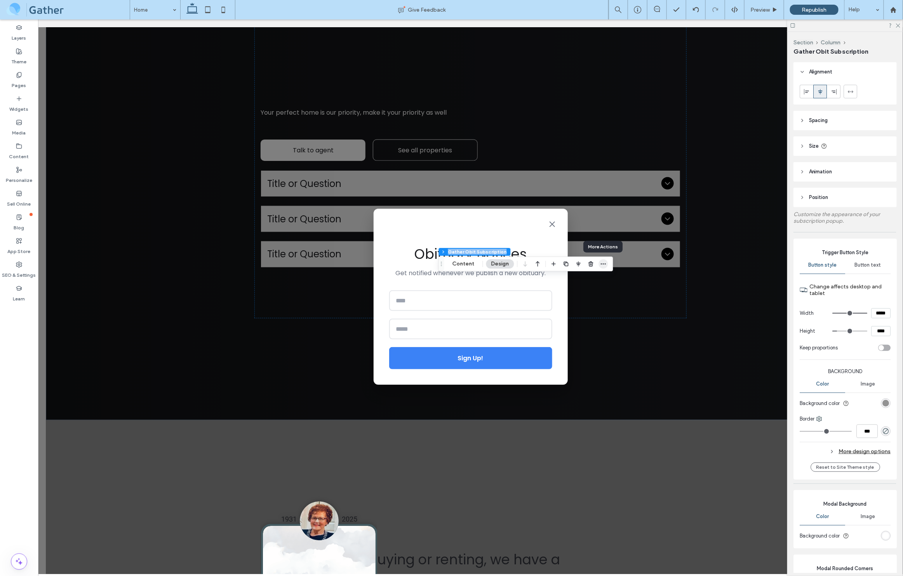
click at [605, 265] on icon "button" at bounding box center [604, 264] width 6 height 6
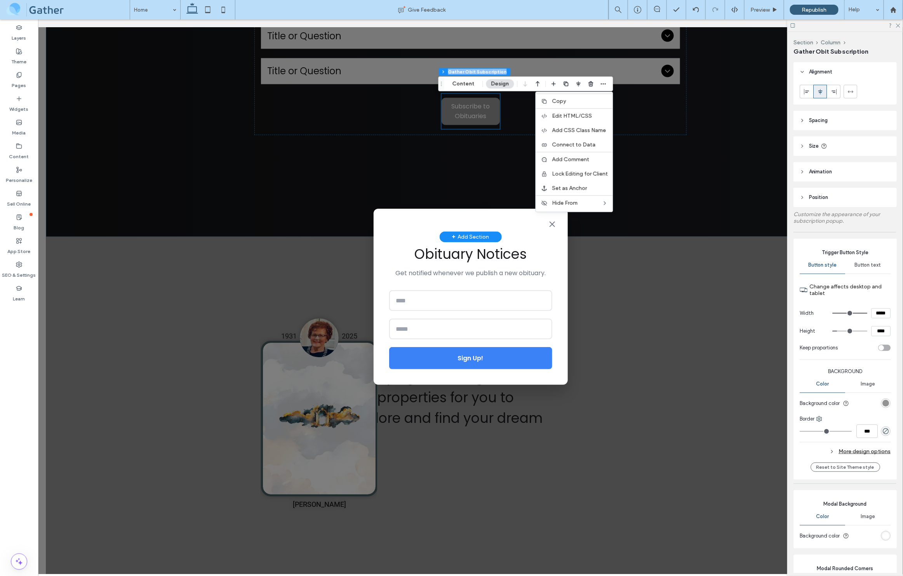
scroll to position [755, 0]
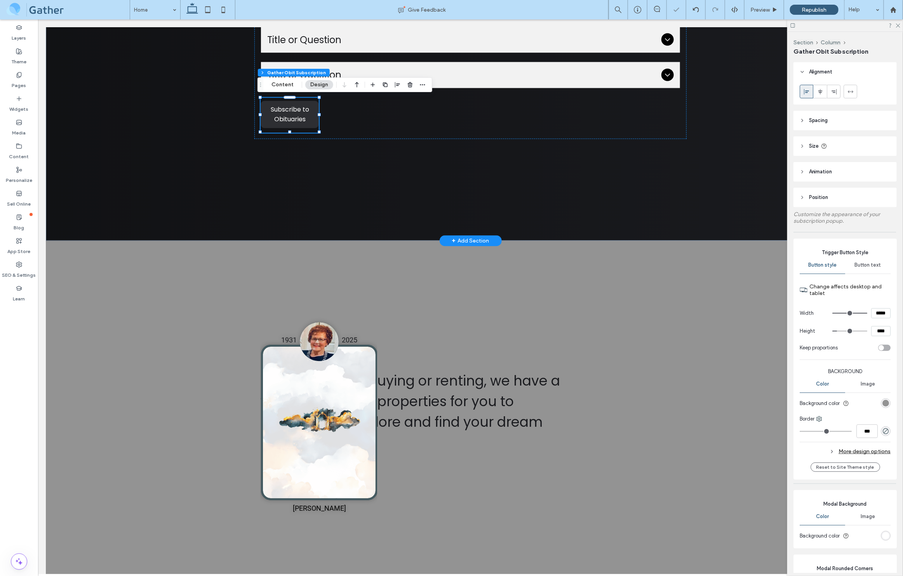
click at [270, 115] on span "Subscribe to Obituaries" at bounding box center [289, 114] width 57 height 27
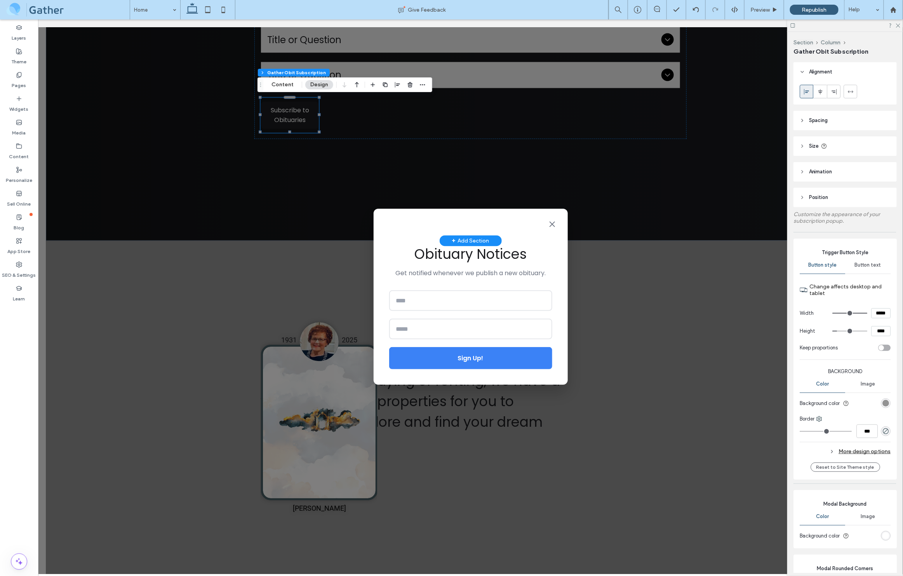
click at [477, 239] on div "+ Add Section" at bounding box center [470, 240] width 37 height 9
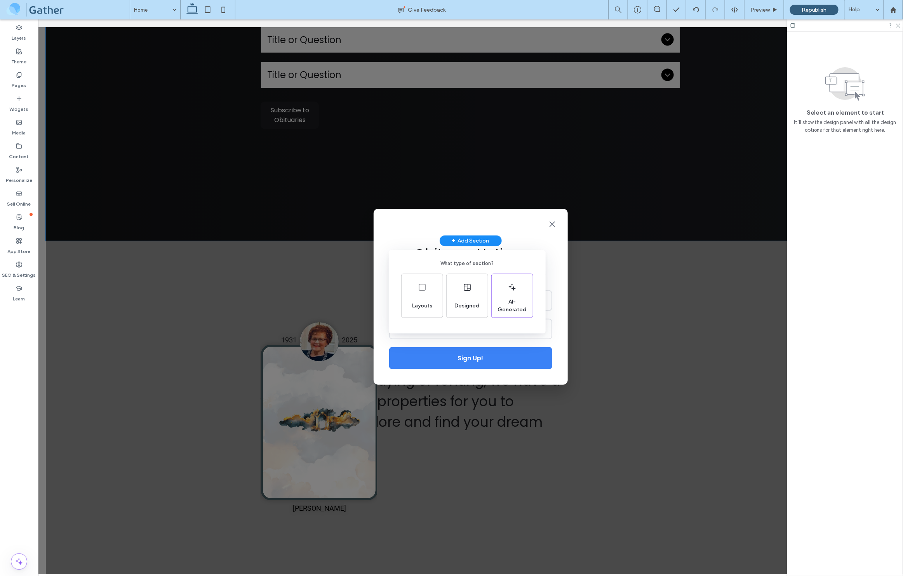
click at [547, 219] on div "What type of section? Layouts Designed AI-Generated" at bounding box center [451, 307] width 903 height 614
click at [553, 152] on div "Obituary Notices Get notified whenever we publish a new obituary. Sign Up! Succ…" at bounding box center [470, 296] width 865 height 554
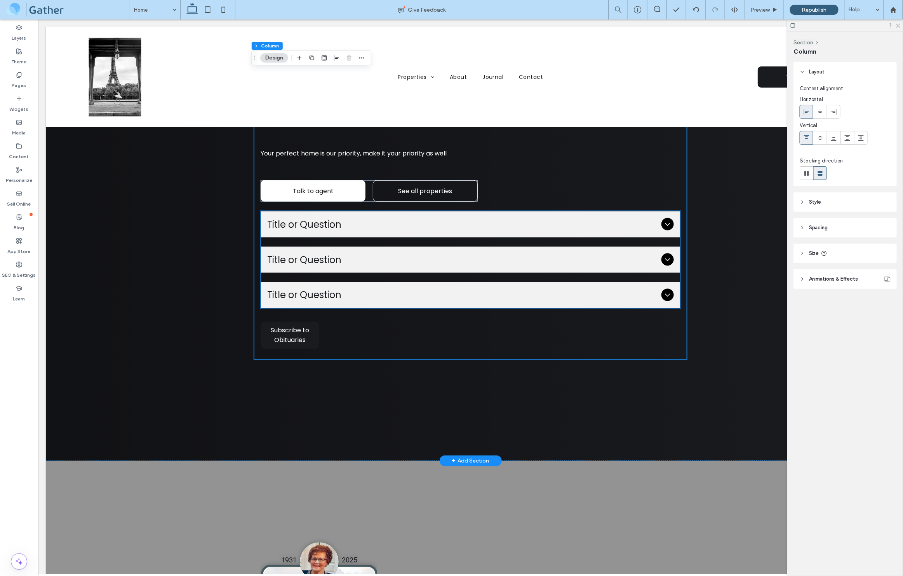
scroll to position [530, 0]
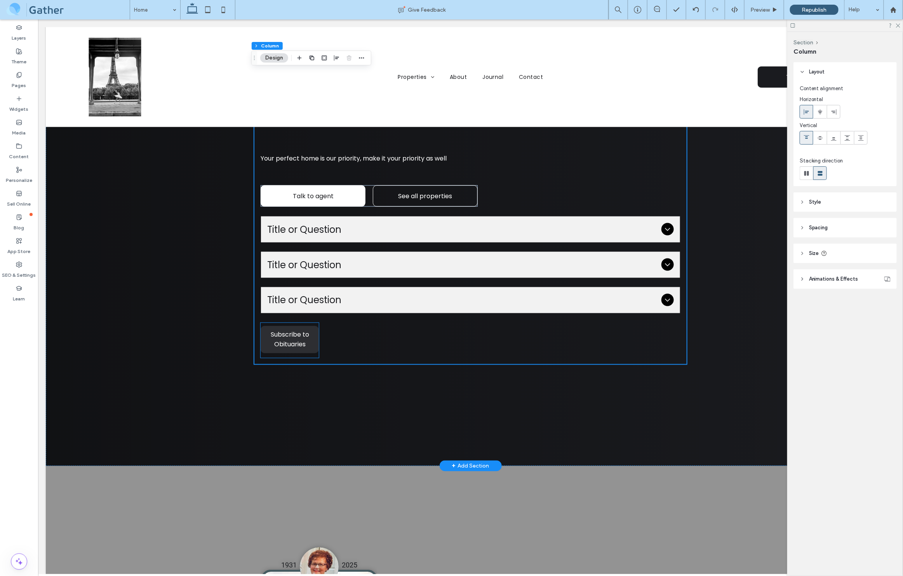
click at [277, 342] on span "Subscribe to Obituaries" at bounding box center [289, 339] width 57 height 27
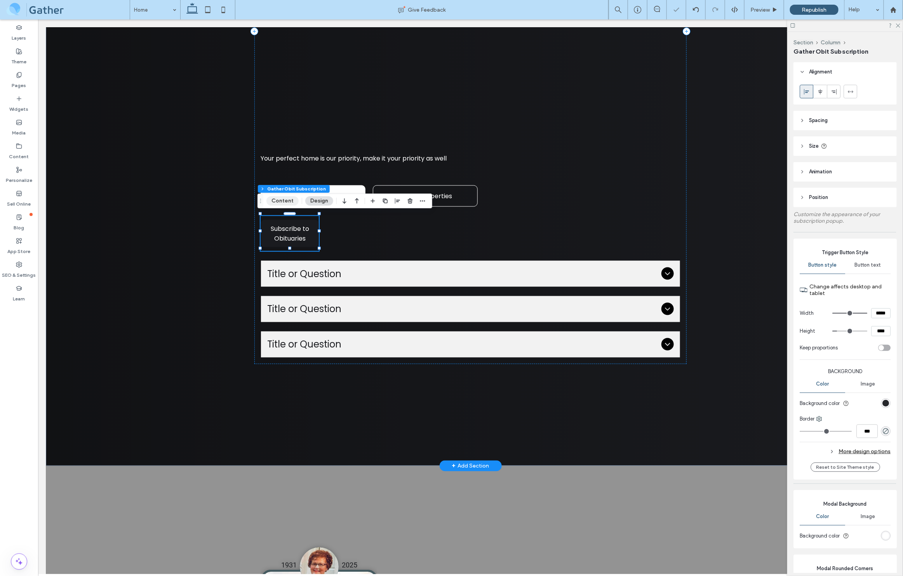
click at [287, 197] on button "Content" at bounding box center [283, 200] width 32 height 9
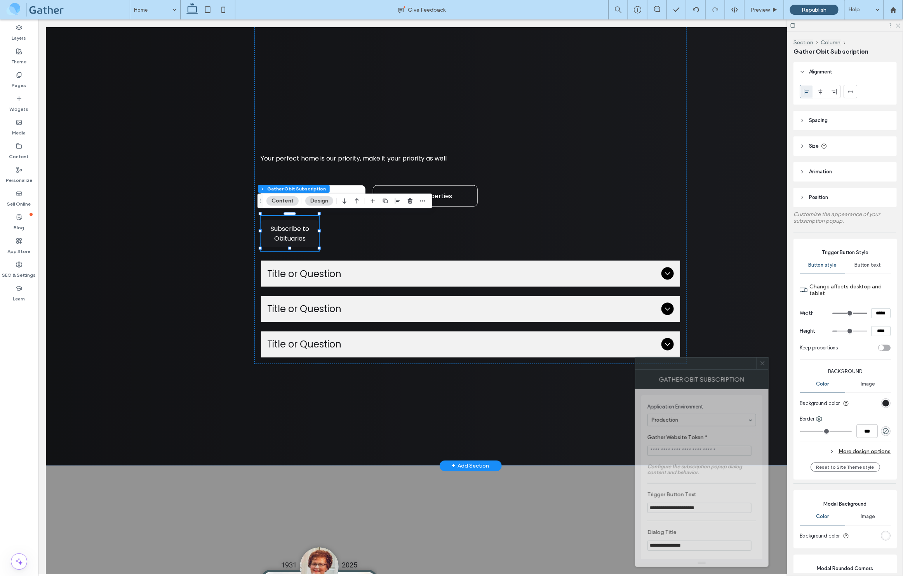
drag, startPoint x: 831, startPoint y: 191, endPoint x: 708, endPoint y: 361, distance: 209.7
click at [708, 361] on div at bounding box center [696, 363] width 121 height 12
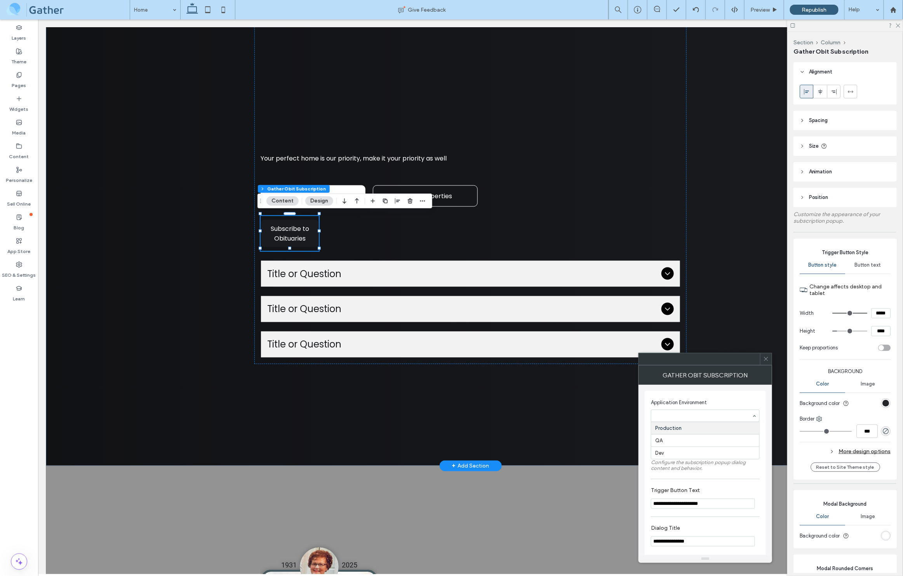
click at [658, 395] on section "Application Environment Production QA Dev" at bounding box center [705, 410] width 109 height 31
click at [686, 449] on input "****" at bounding box center [703, 449] width 104 height 10
click at [688, 437] on label "Name Field Placeholder *" at bounding box center [704, 436] width 106 height 9
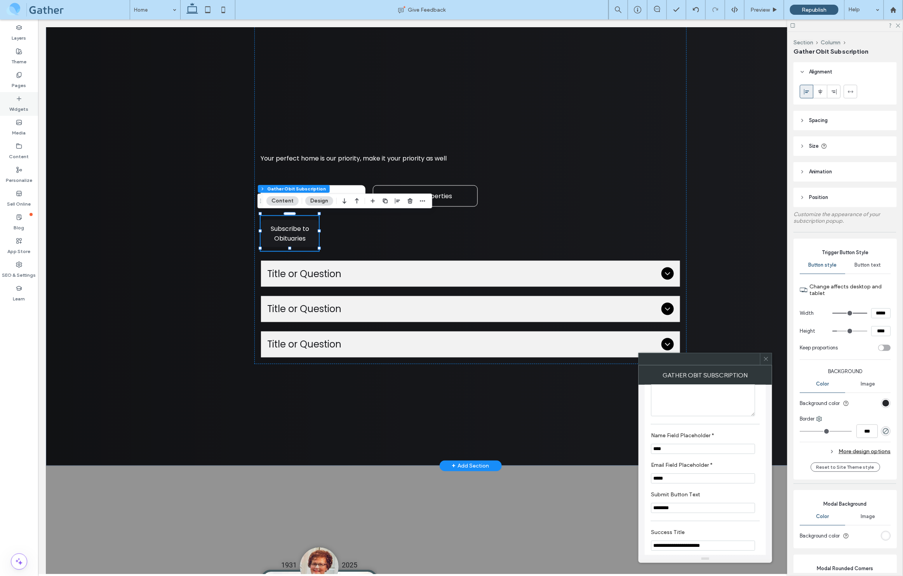
click at [21, 102] on label "Widgets" at bounding box center [19, 107] width 19 height 11
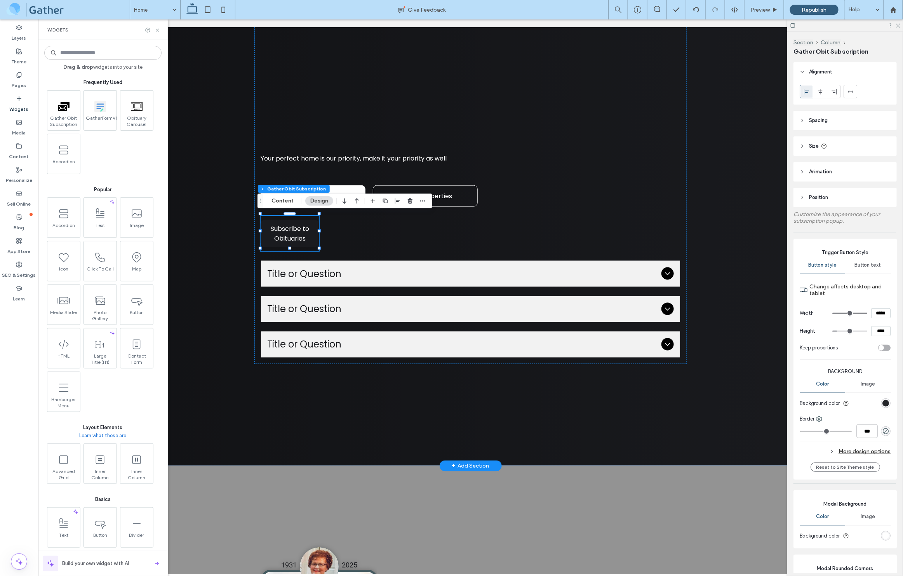
click at [20, 104] on label "Widgets" at bounding box center [19, 107] width 19 height 11
click at [226, 143] on div "Friendly Funeral Home Your perfect home is our priority, make it your priority …" at bounding box center [470, 30] width 850 height 869
